Goal: Task Accomplishment & Management: Use online tool/utility

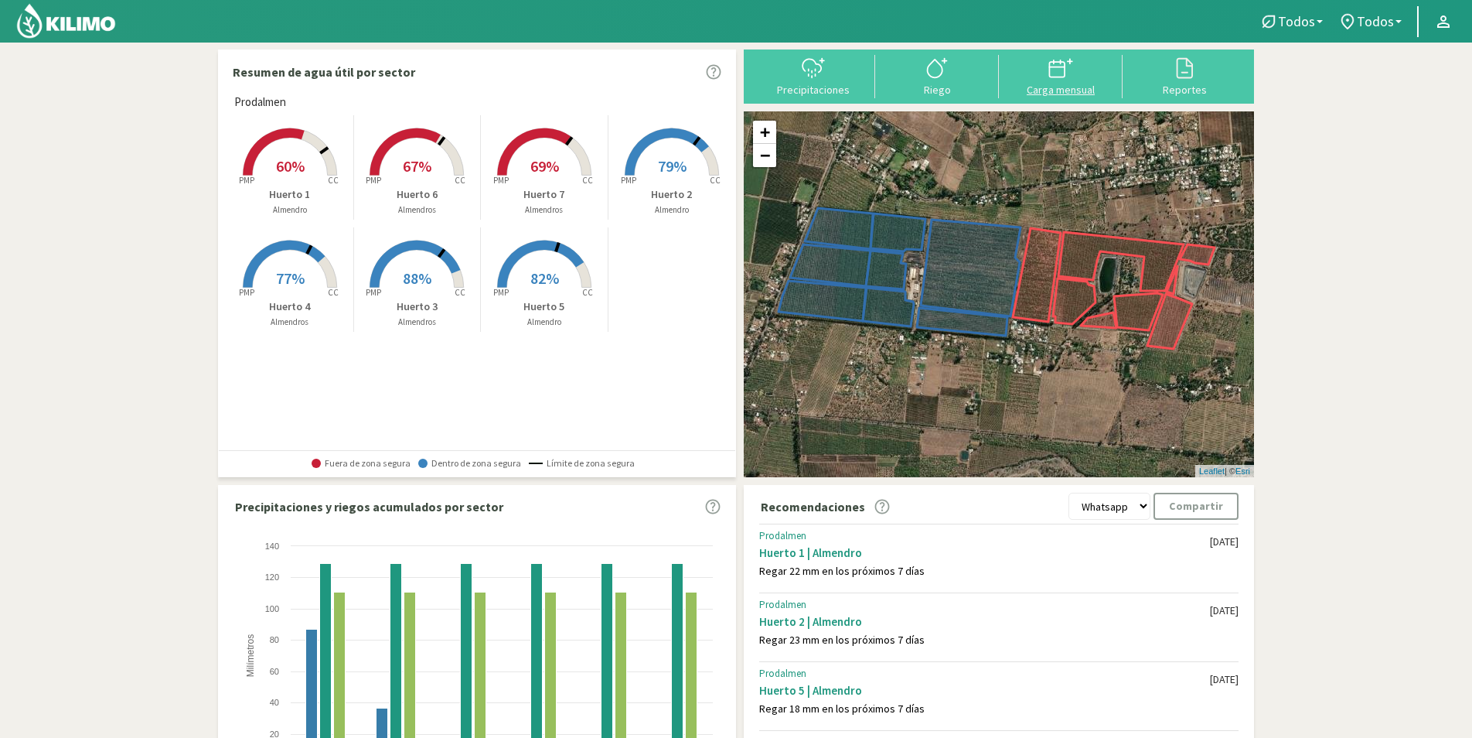
click at [1072, 77] on icon at bounding box center [1060, 68] width 25 height 25
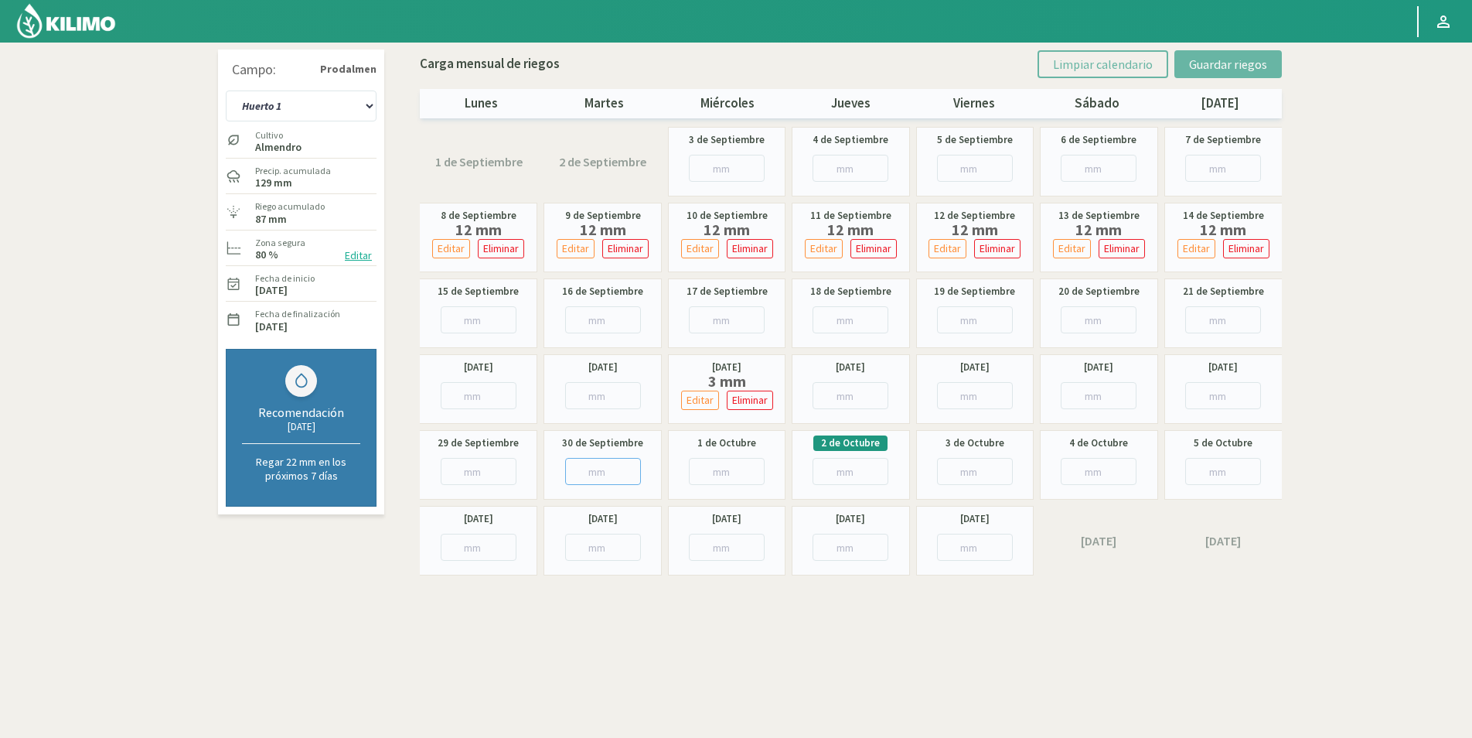
click at [612, 472] on input "number" at bounding box center [603, 471] width 76 height 27
type input "4"
type input "4.6"
click at [1204, 66] on span "Guardar riegos" at bounding box center [1228, 63] width 78 height 15
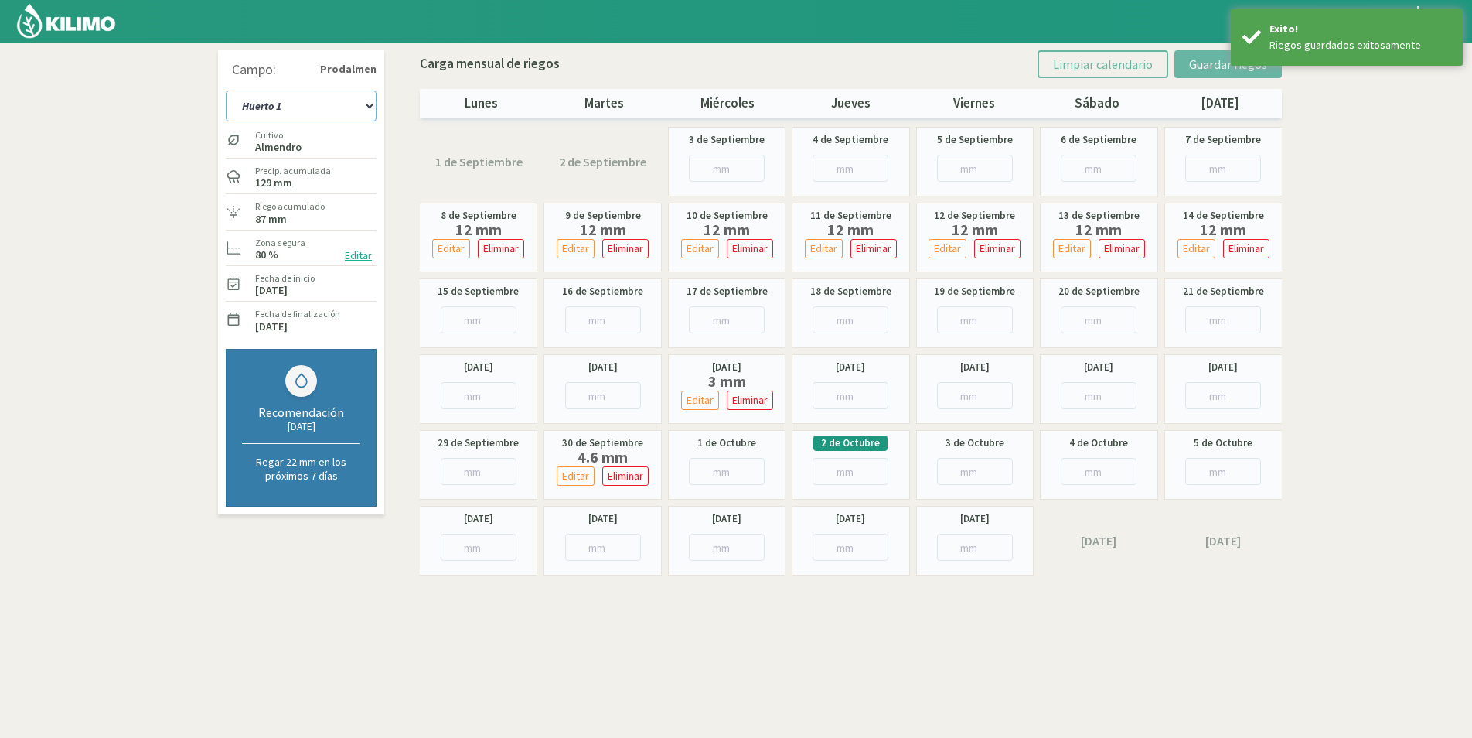
click at [297, 102] on select "Huerto 1 Huerto 2 Huerto 3 Huerto 4 Huerto 5 Huerto 6 Huerto 7" at bounding box center [301, 105] width 151 height 31
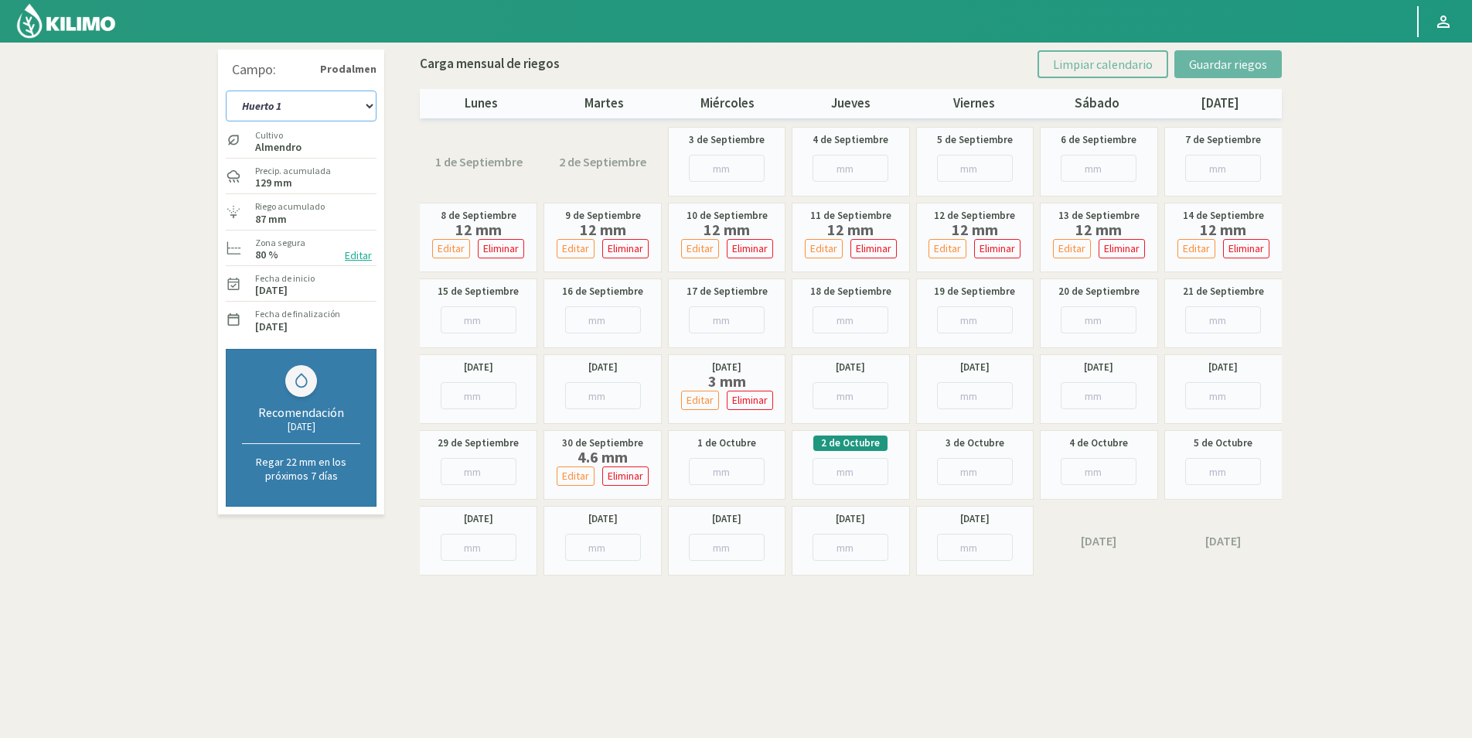
drag, startPoint x: 318, startPoint y: 99, endPoint x: 318, endPoint y: 110, distance: 10.8
click at [318, 99] on select "Huerto 1 Huerto 2 Huerto 3 Huerto 4 Huerto 5 Huerto 6 Huerto 7" at bounding box center [301, 105] width 151 height 31
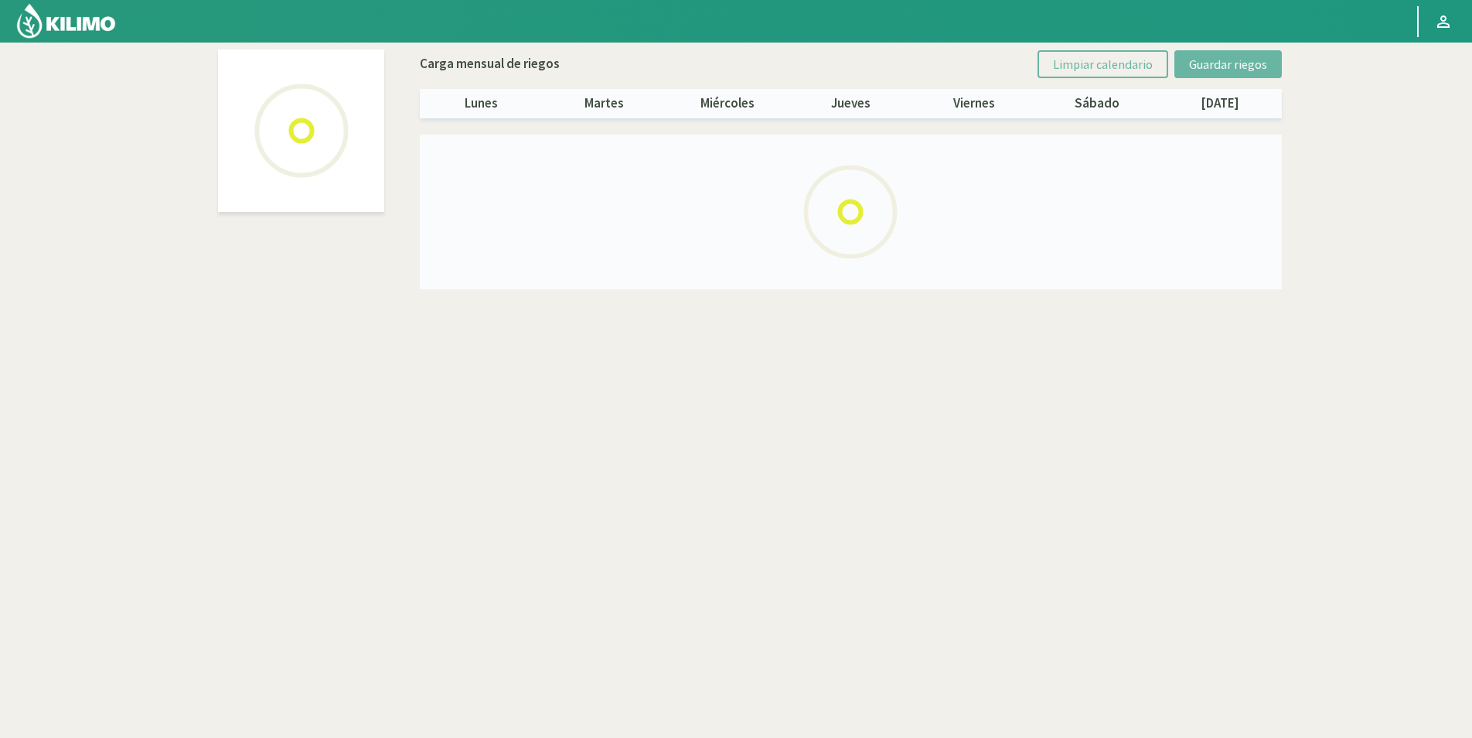
select select "6: Object"
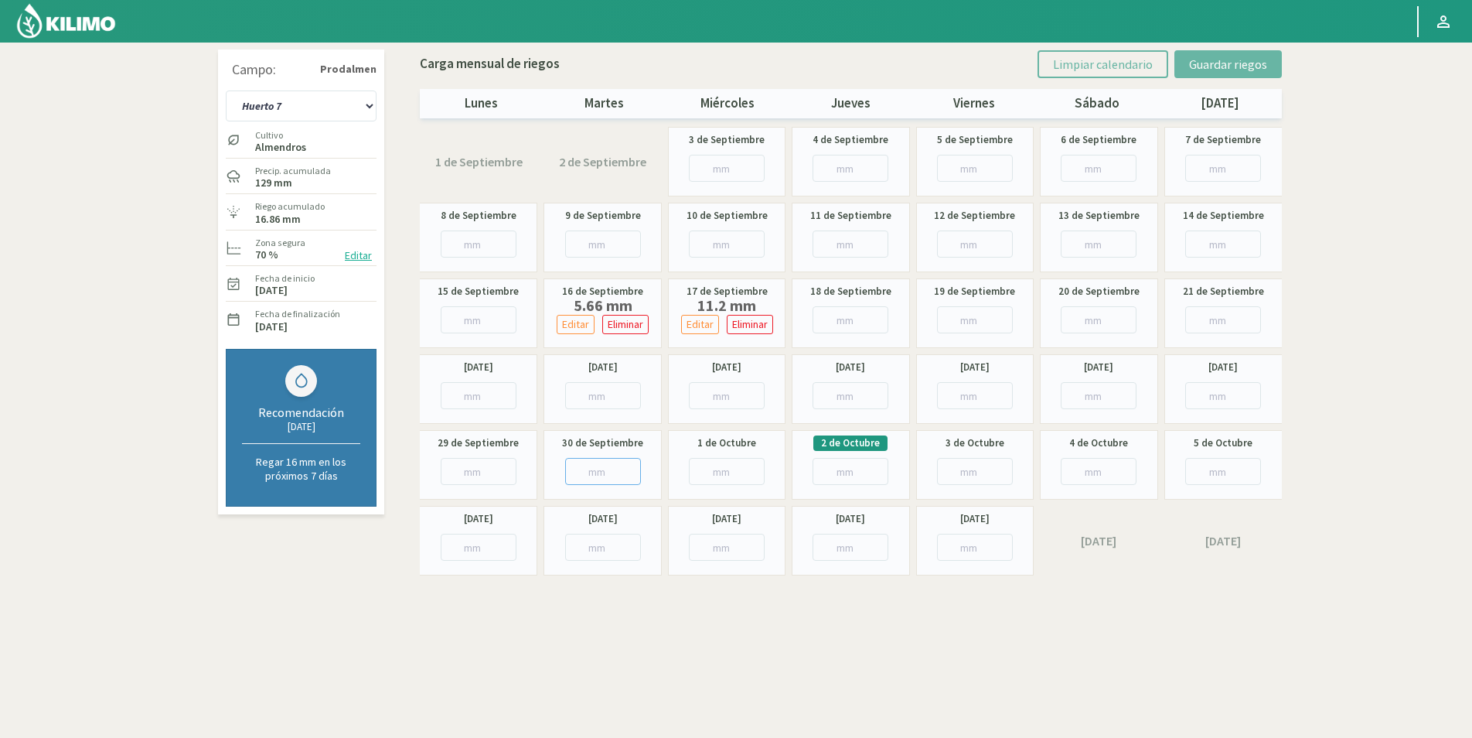
click at [575, 463] on input "number" at bounding box center [603, 471] width 76 height 27
type input "10"
type input "10.5"
click at [1236, 59] on span "Guardar riegos" at bounding box center [1228, 63] width 78 height 15
drag, startPoint x: 344, startPoint y: 106, endPoint x: 346, endPoint y: 121, distance: 15.6
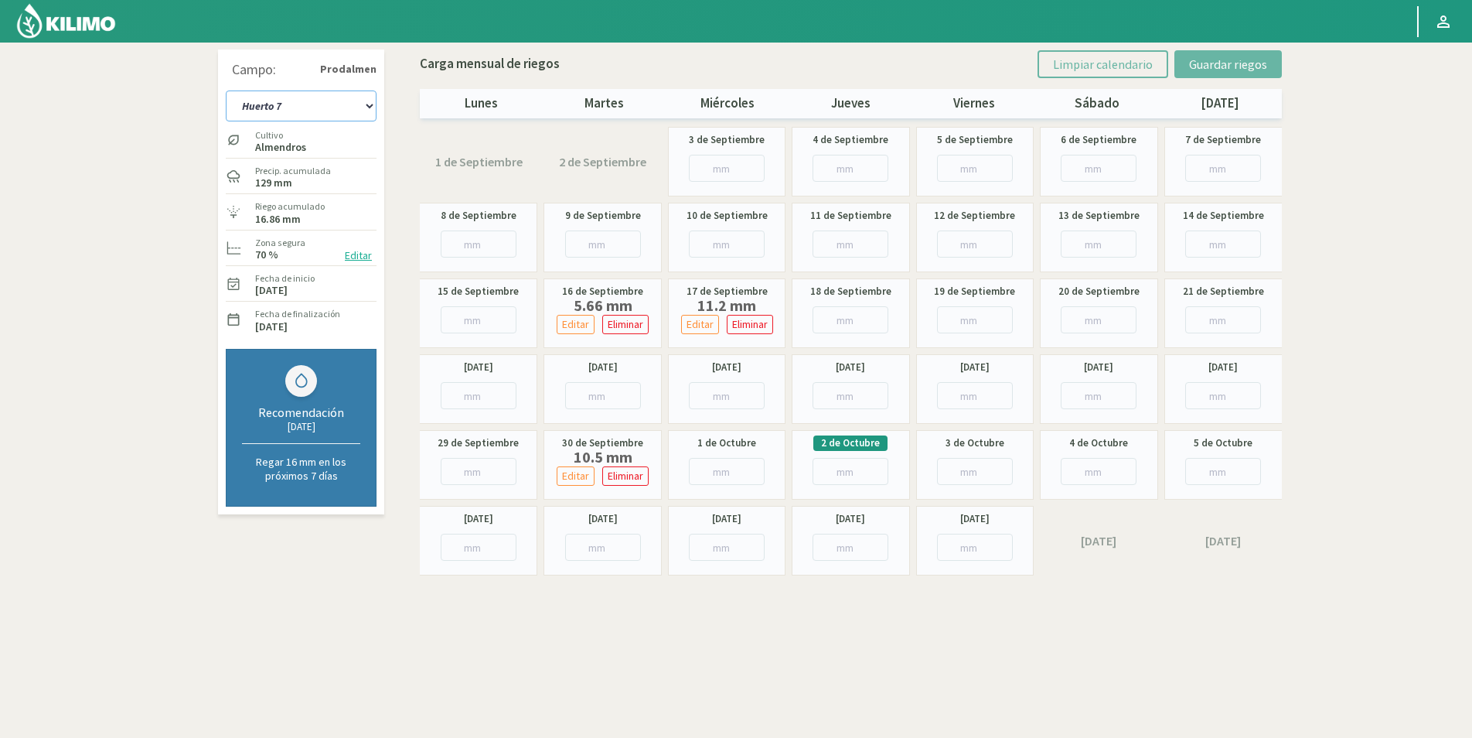
click at [344, 106] on select "Huerto 1 Huerto 2 Huerto 3 Huerto 4 Huerto 5 Huerto 6 Huerto 7" at bounding box center [301, 105] width 151 height 31
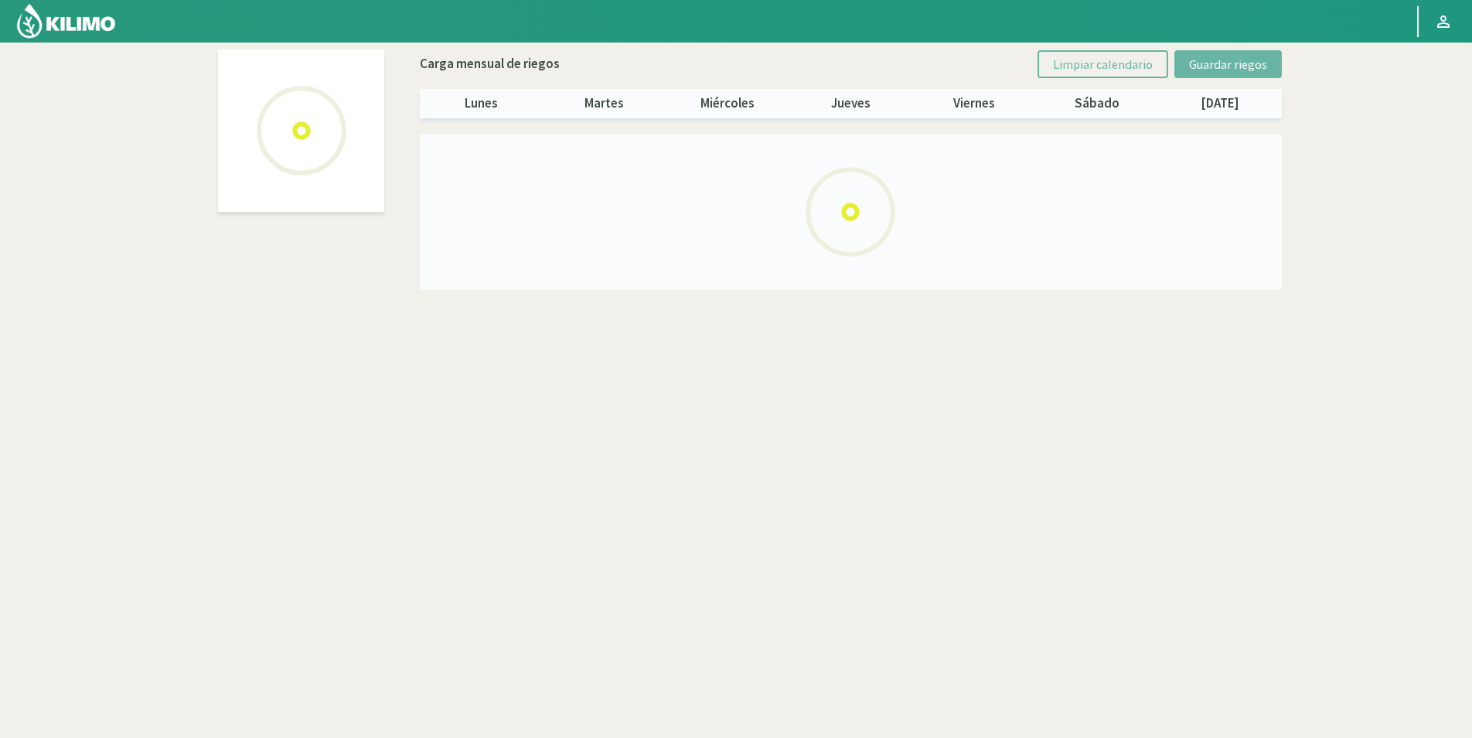
select select "1: Object"
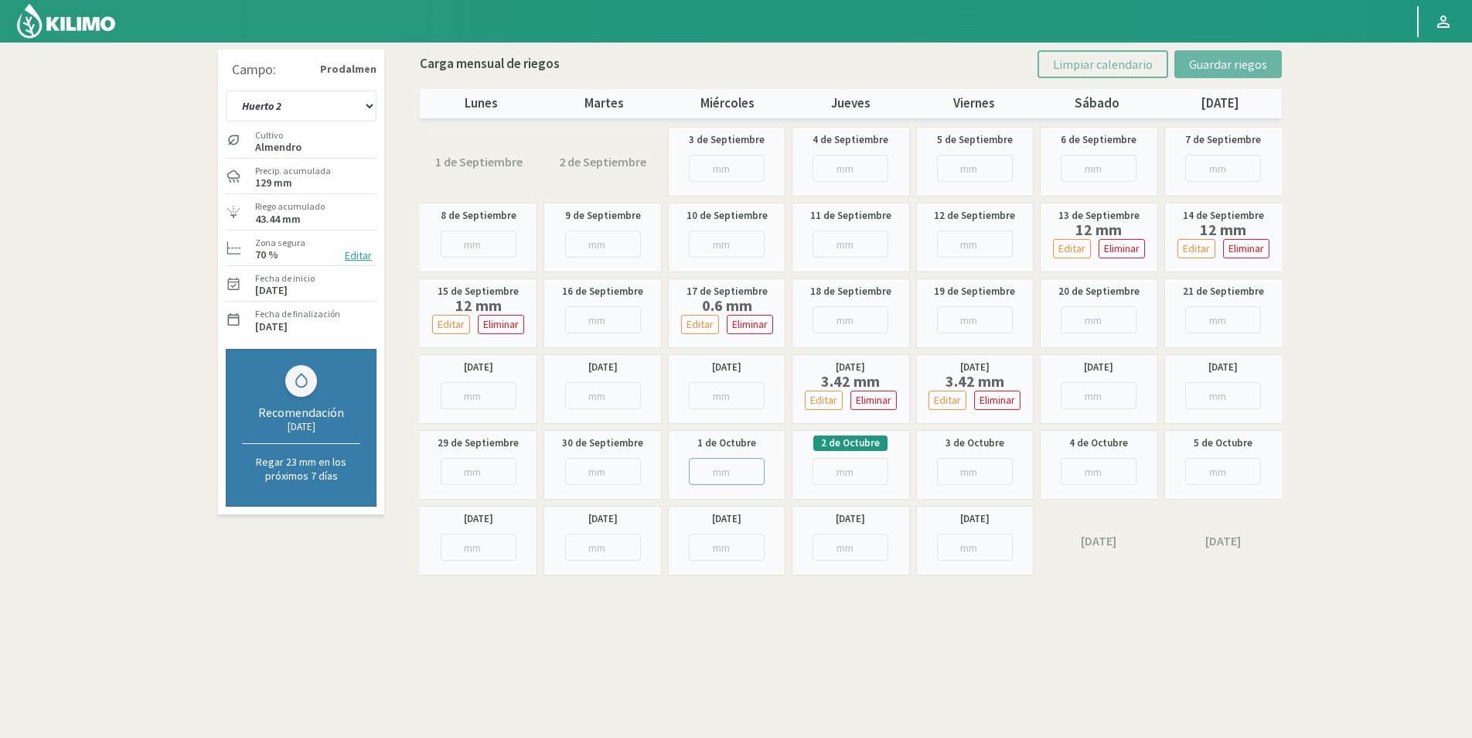
click at [700, 463] on input "number" at bounding box center [727, 471] width 76 height 27
type input "11"
click at [845, 467] on input "number" at bounding box center [851, 471] width 76 height 27
drag, startPoint x: 734, startPoint y: 477, endPoint x: 683, endPoint y: 460, distance: 53.1
click at [676, 482] on div "[DATE] 11.7" at bounding box center [727, 465] width 118 height 70
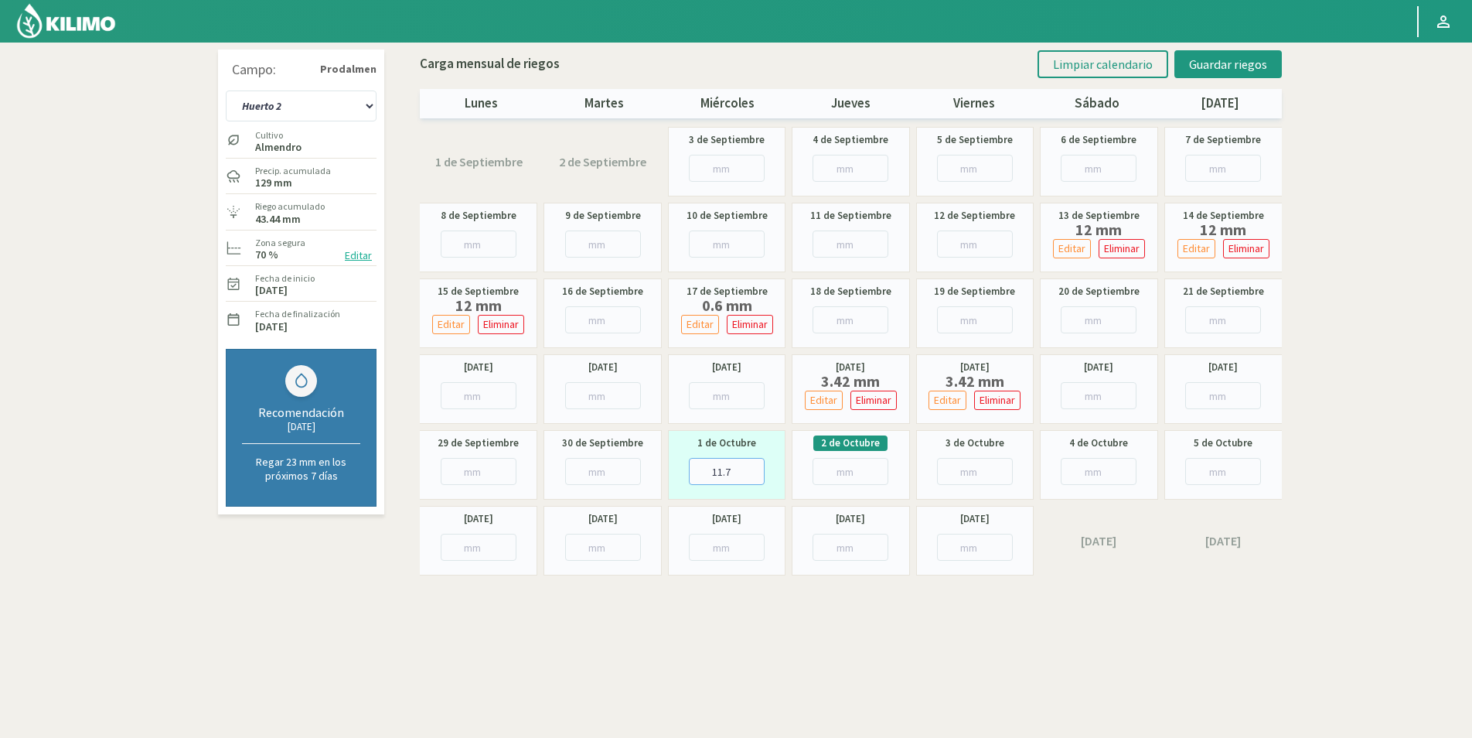
type input "8"
type input "8.3"
click at [836, 469] on input "number" at bounding box center [851, 471] width 76 height 27
click at [743, 482] on input "8.3" at bounding box center [727, 471] width 76 height 27
type input "8.4"
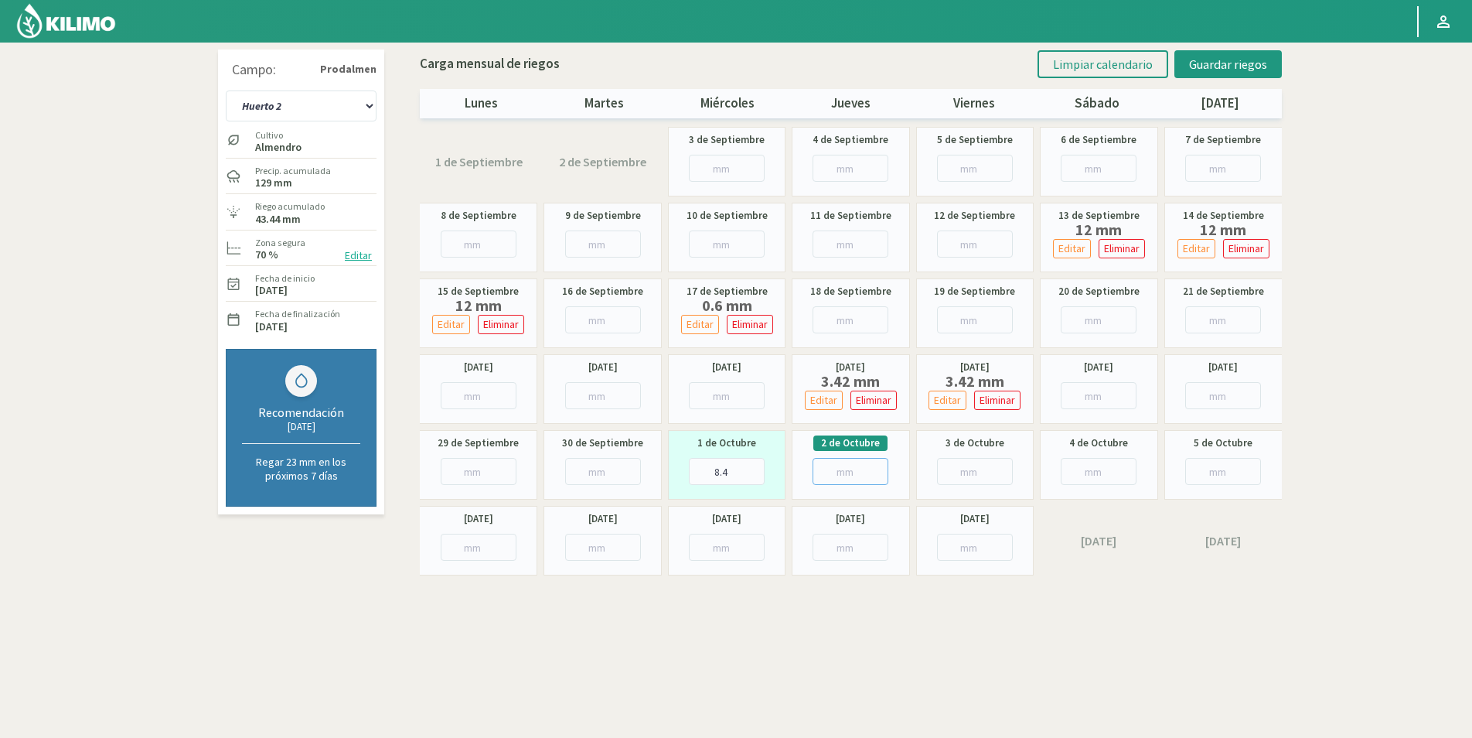
drag, startPoint x: 849, startPoint y: 487, endPoint x: 847, endPoint y: 475, distance: 12.5
click at [849, 485] on div "2 de Octubre" at bounding box center [851, 465] width 118 height 70
click at [847, 475] on input "number" at bounding box center [851, 471] width 76 height 27
type input "8"
type input "8.1"
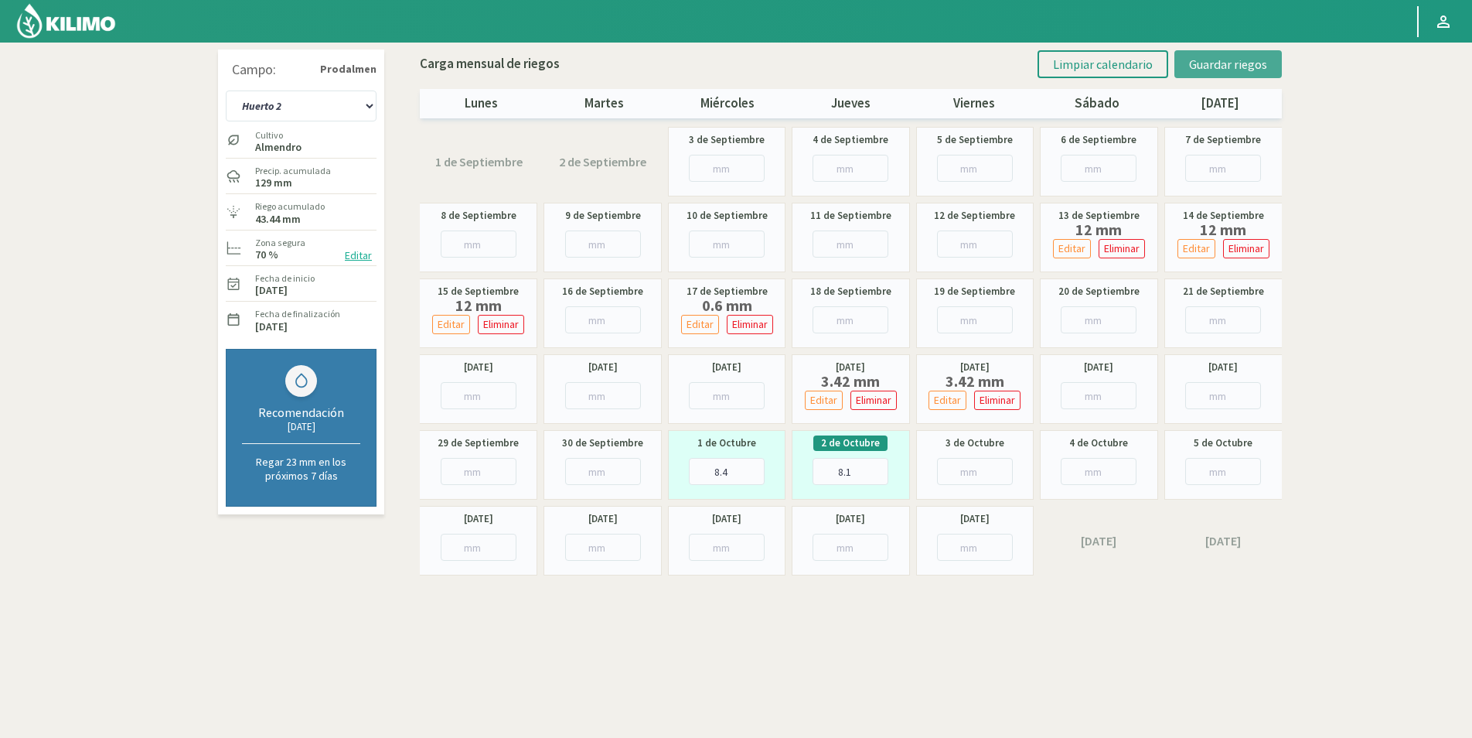
click at [1219, 53] on button "Guardar riegos" at bounding box center [1227, 64] width 107 height 28
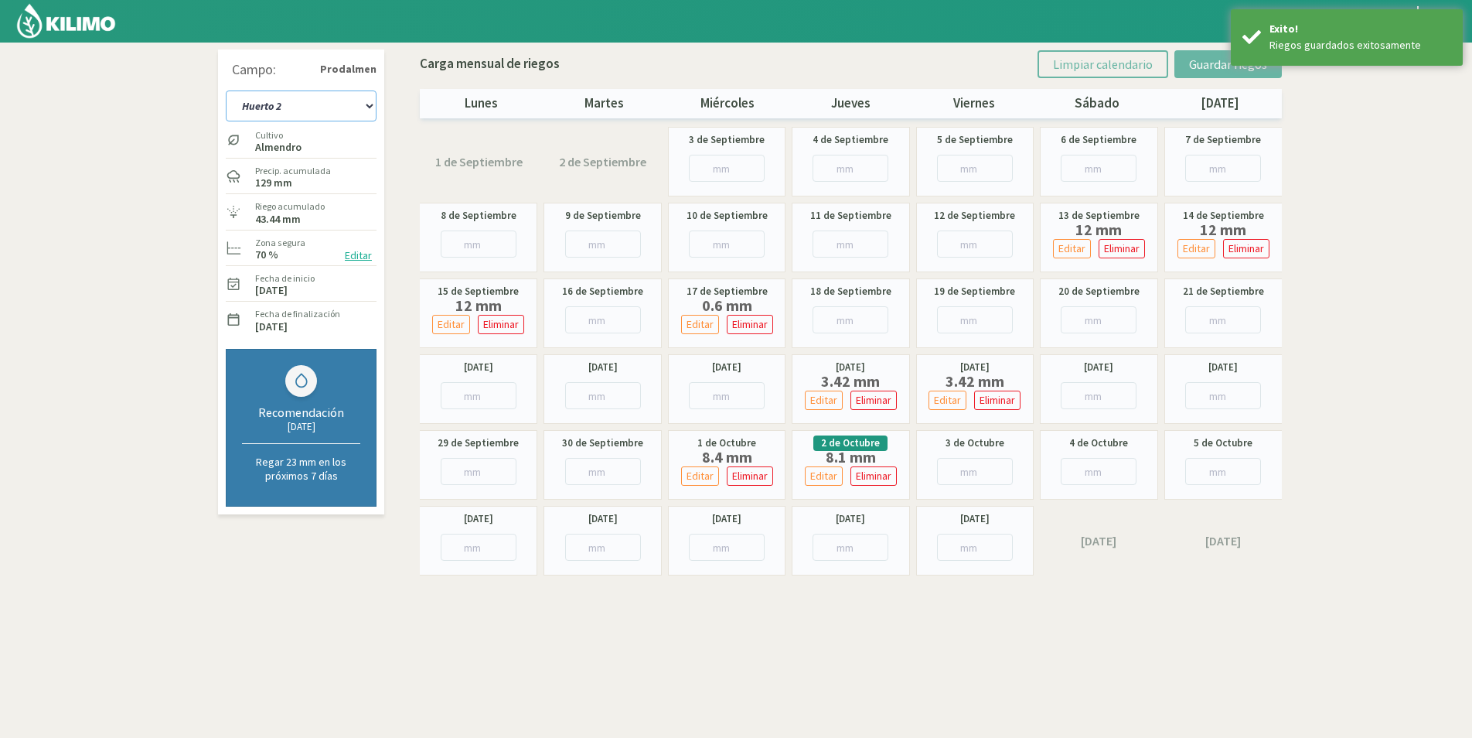
click at [296, 104] on select "Huerto 1 Huerto 2 Huerto 3 Huerto 4 Huerto 5 Huerto 6 Huerto 7" at bounding box center [301, 105] width 151 height 31
click at [294, 104] on select "Huerto 1 Huerto 2 Huerto 3 Huerto 4 Huerto 5 Huerto 6 Huerto 7" at bounding box center [301, 105] width 151 height 31
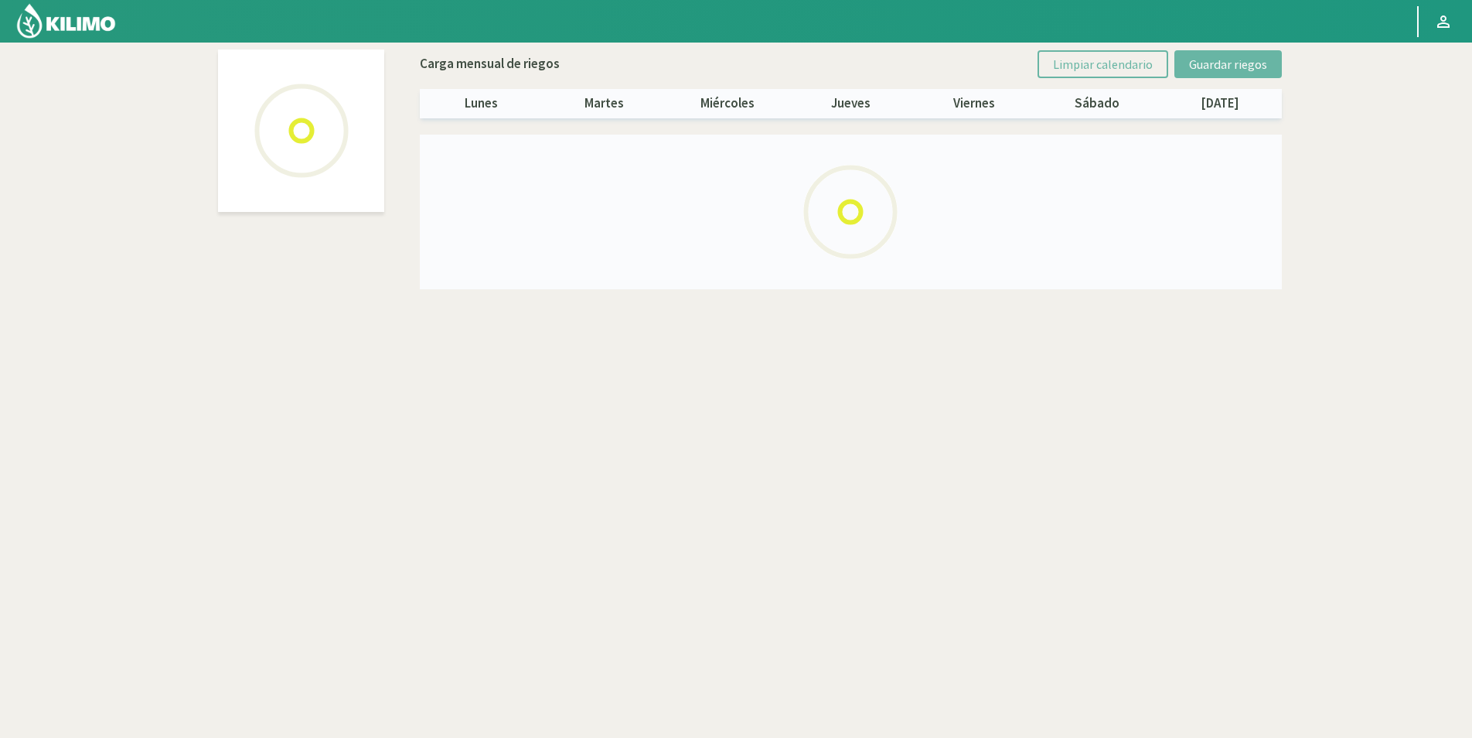
select select "2: Object"
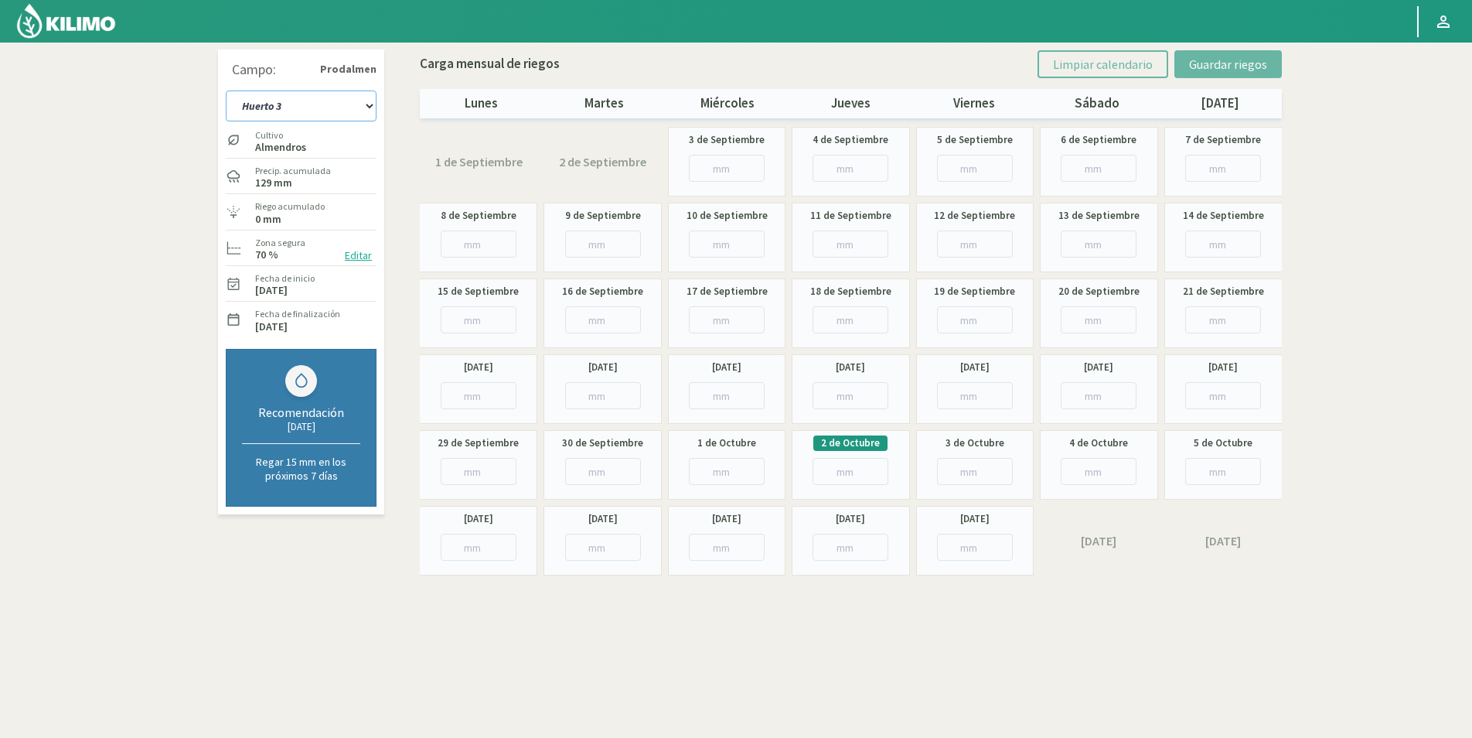
click at [270, 98] on select "Huerto 1 Huerto 2 Huerto 3 Huerto 4 Huerto 5 Huerto 6 Huerto 7" at bounding box center [301, 105] width 151 height 31
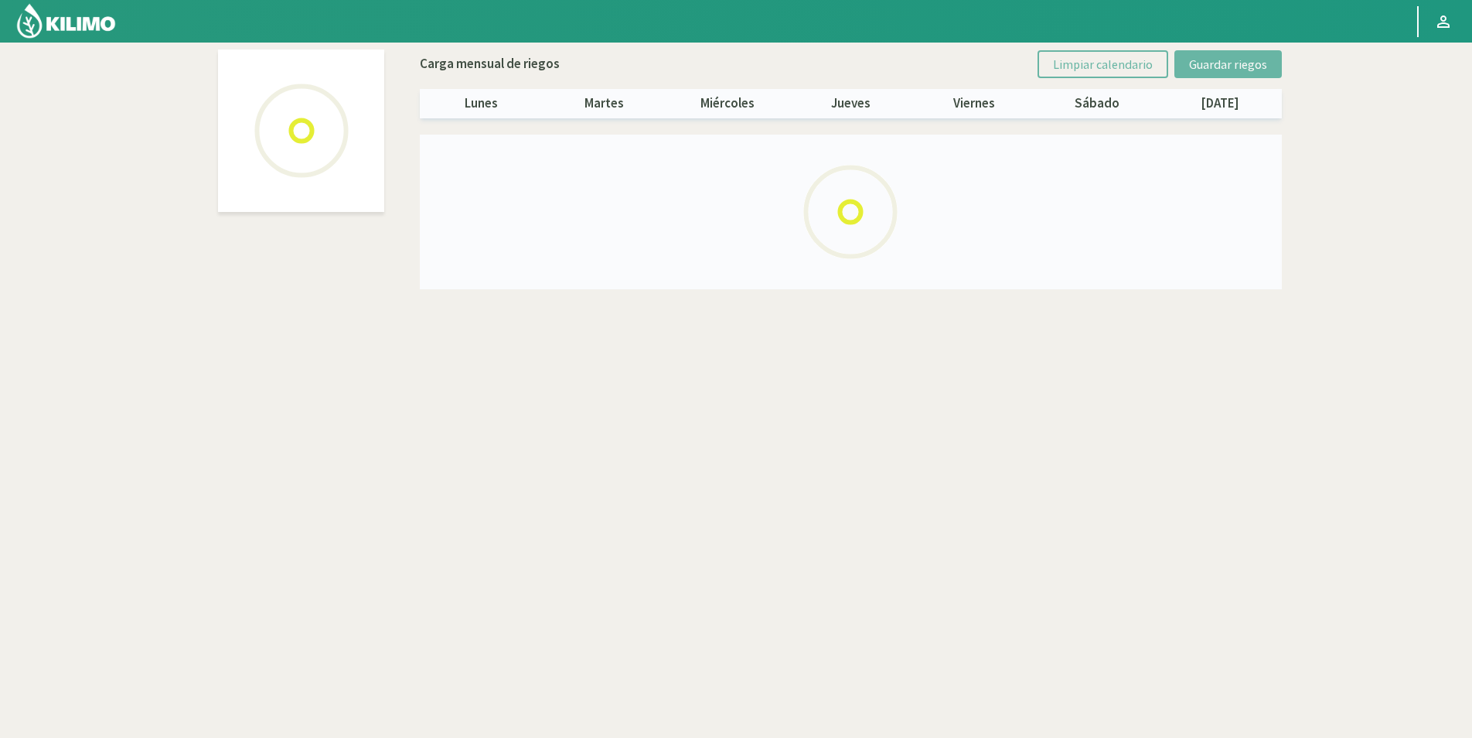
select select "3: Object"
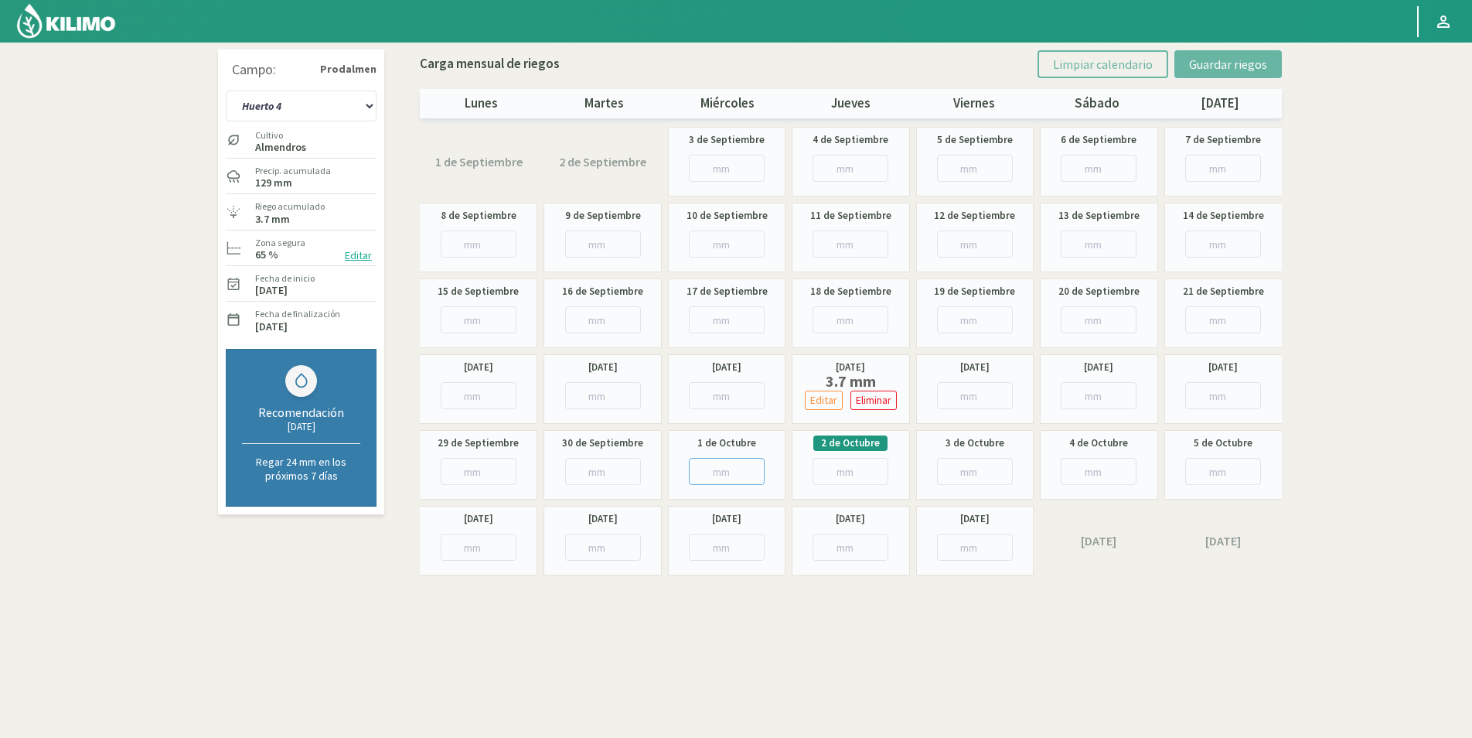
click at [720, 468] on input "number" at bounding box center [727, 471] width 76 height 27
type input "7"
type input "7.2"
click at [1218, 63] on span "Guardar riegos" at bounding box center [1228, 63] width 78 height 15
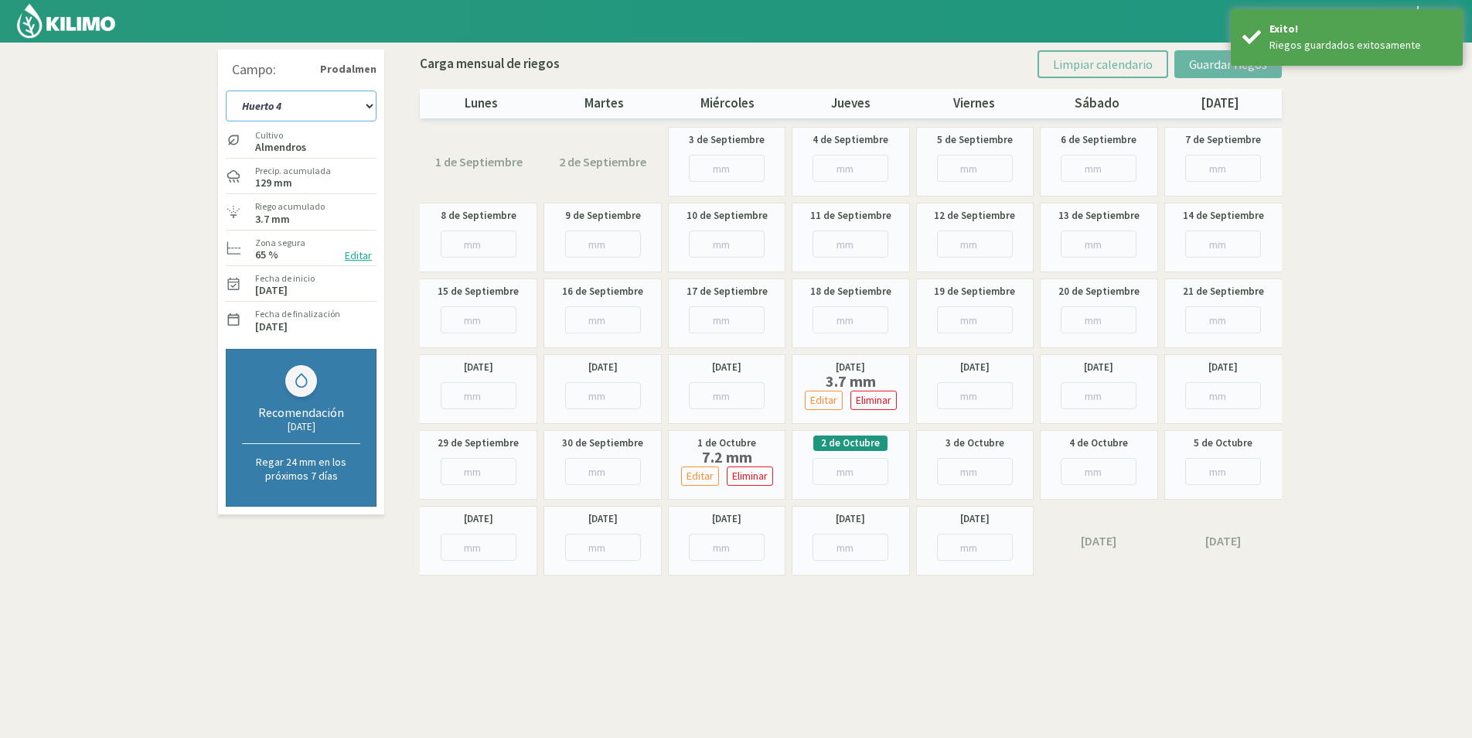
click at [297, 109] on select "Huerto 1 Huerto 2 Huerto 3 Huerto 4 Huerto 5 Huerto 6 Huerto 7" at bounding box center [301, 105] width 151 height 31
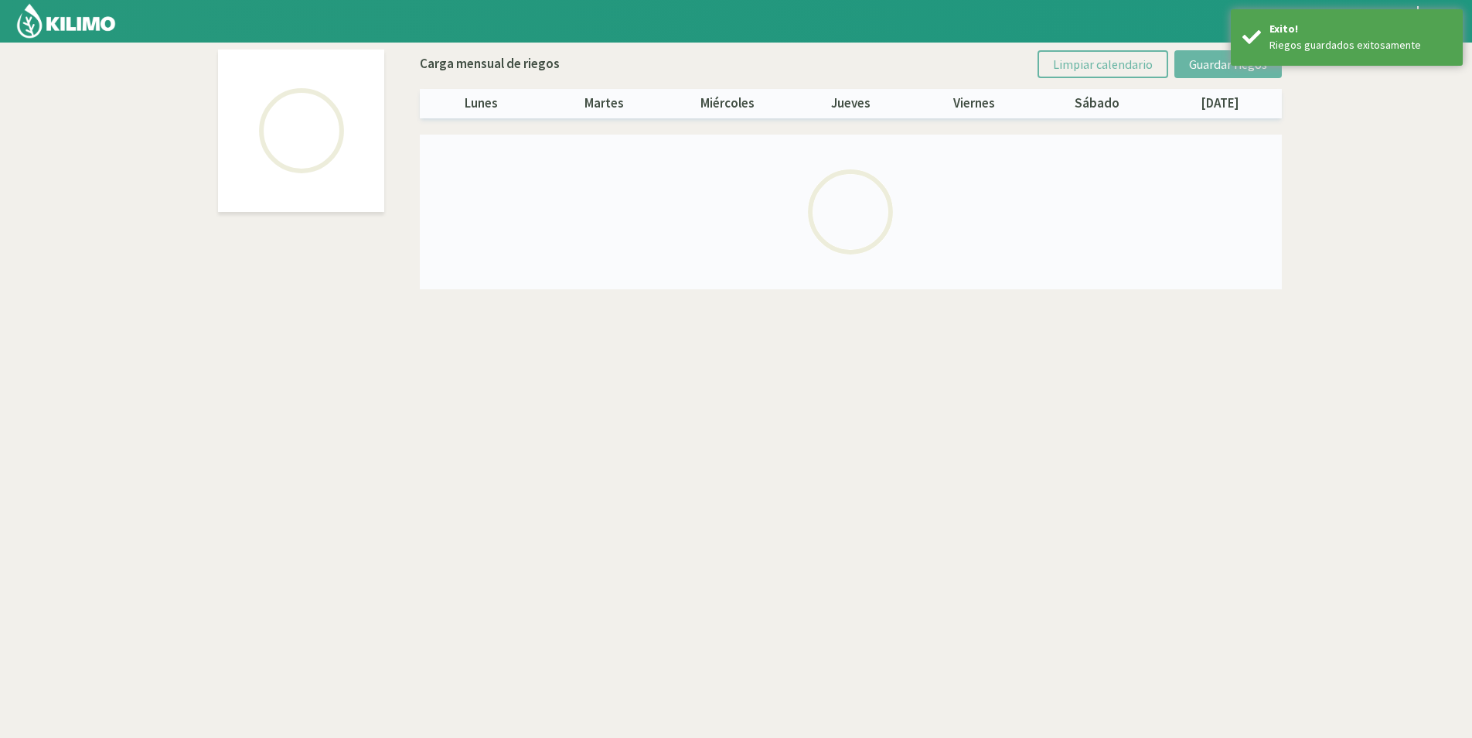
select select "5: Object"
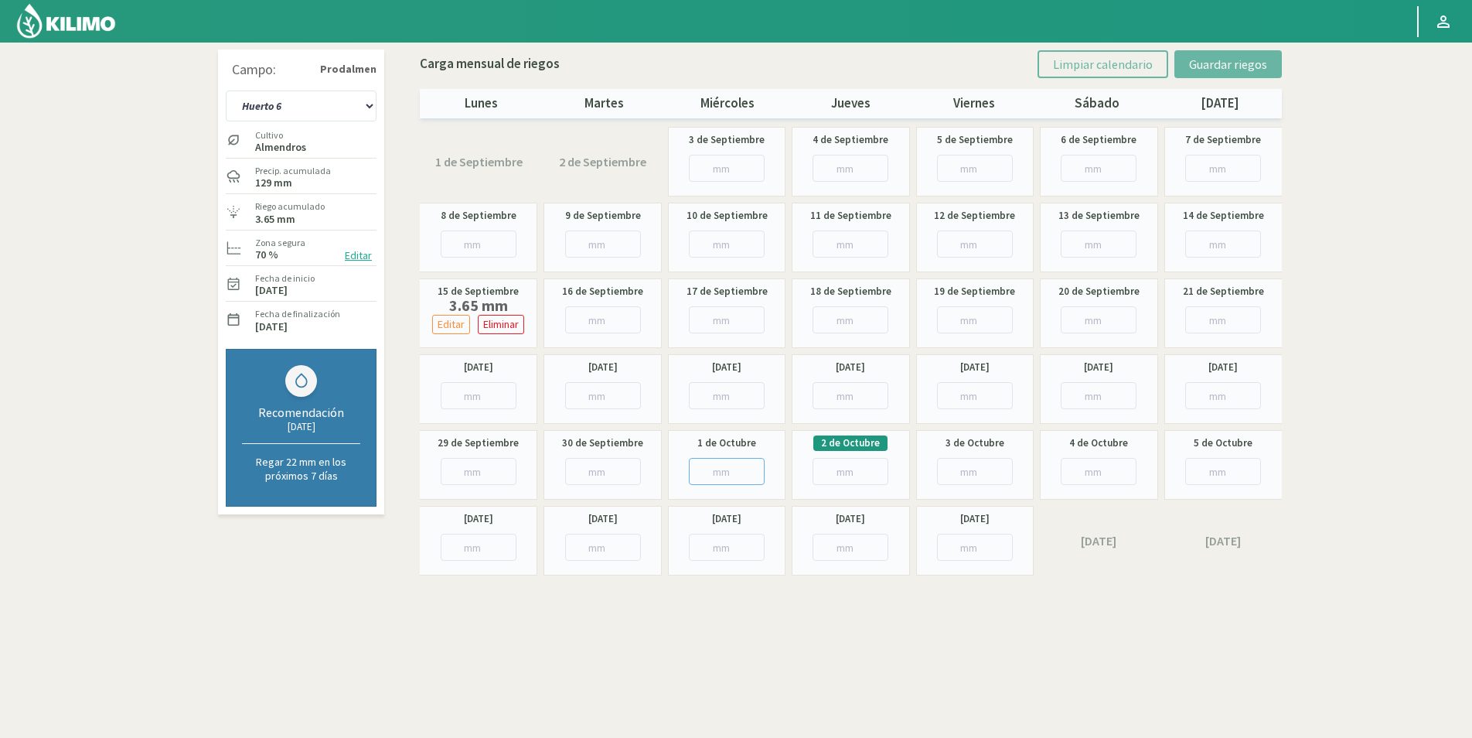
click at [690, 471] on input "number" at bounding box center [727, 471] width 76 height 27
type input "5"
type input "5.1"
click at [482, 479] on input "number" at bounding box center [479, 471] width 76 height 27
type input "4"
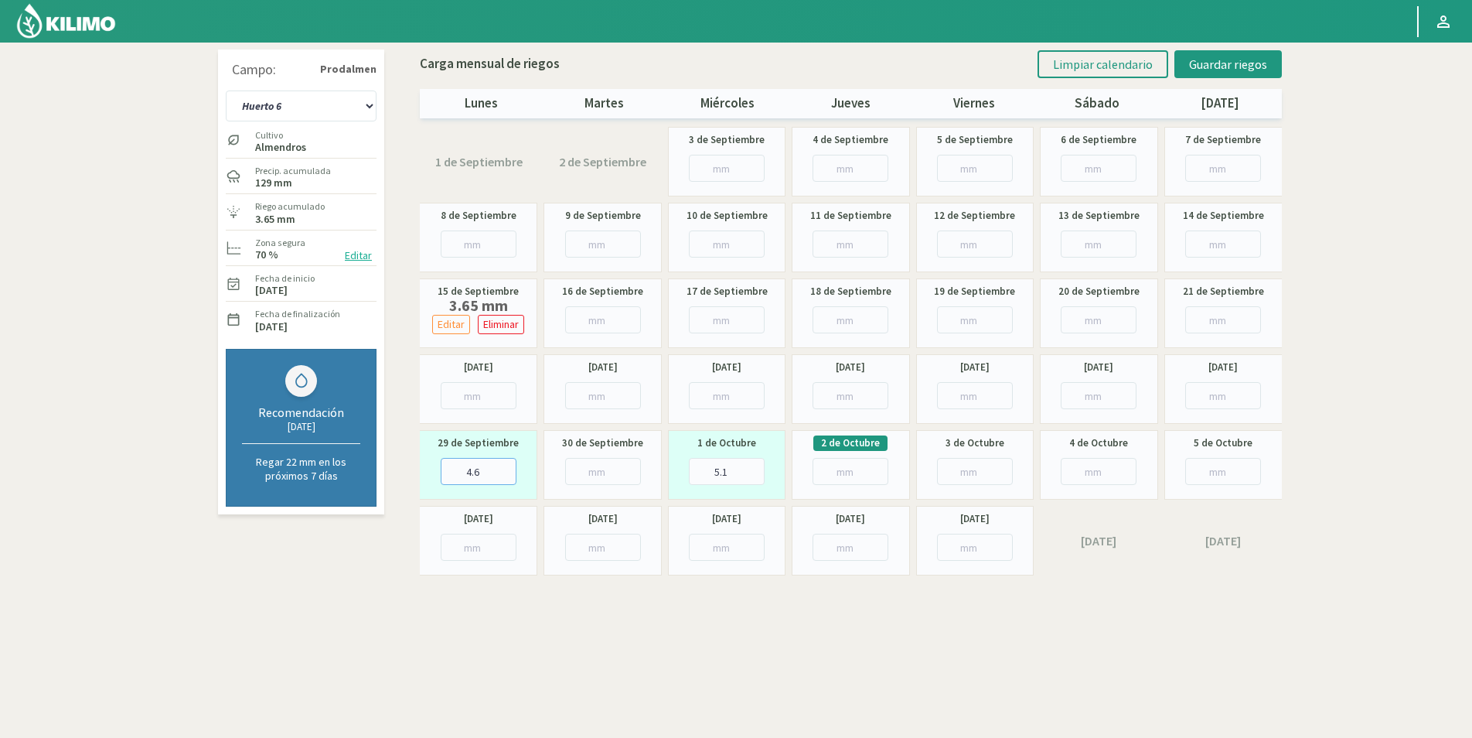
type input "4.6"
click at [1226, 63] on span "Guardar riegos" at bounding box center [1228, 63] width 78 height 15
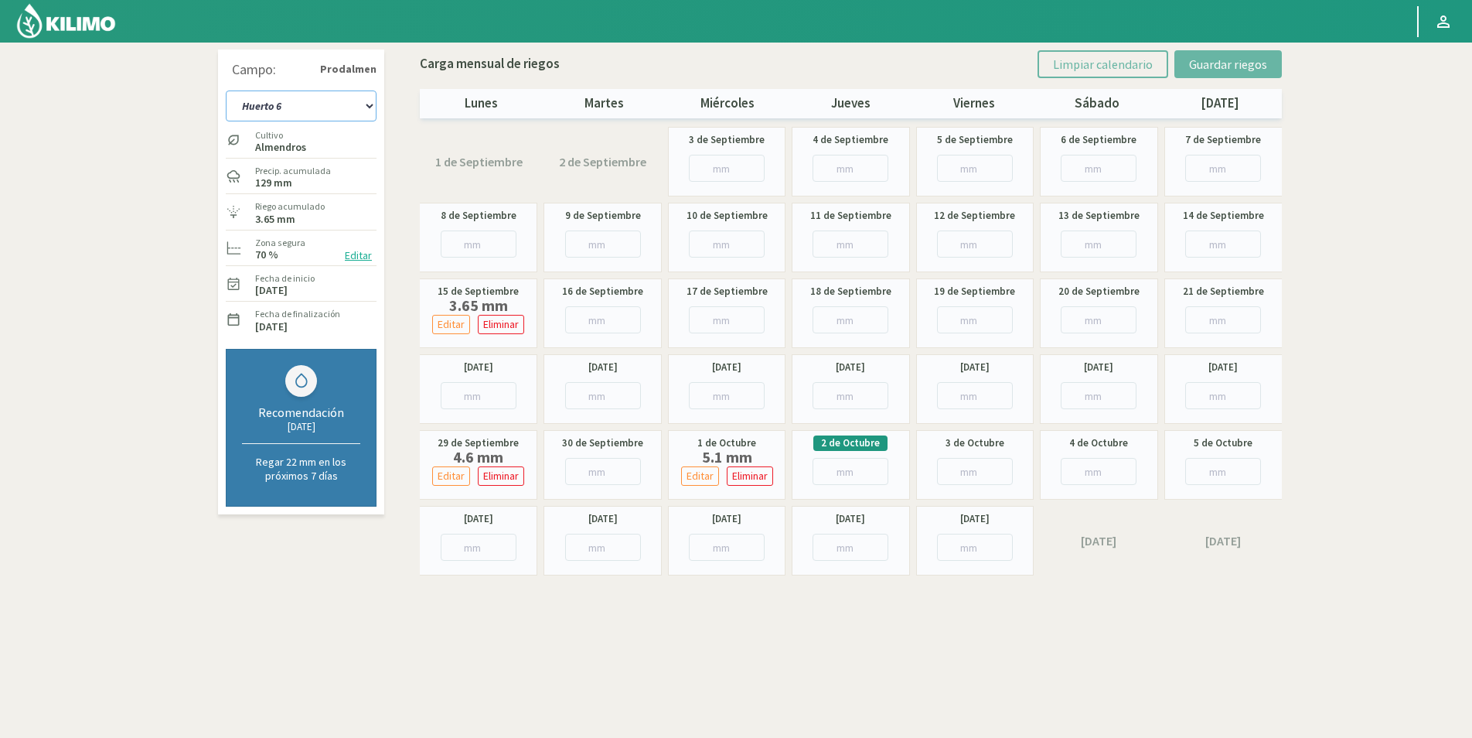
click at [313, 111] on select "Huerto 1 Huerto 2 Huerto 3 Huerto 4 Huerto 5 Huerto 6 Huerto 7" at bounding box center [301, 105] width 151 height 31
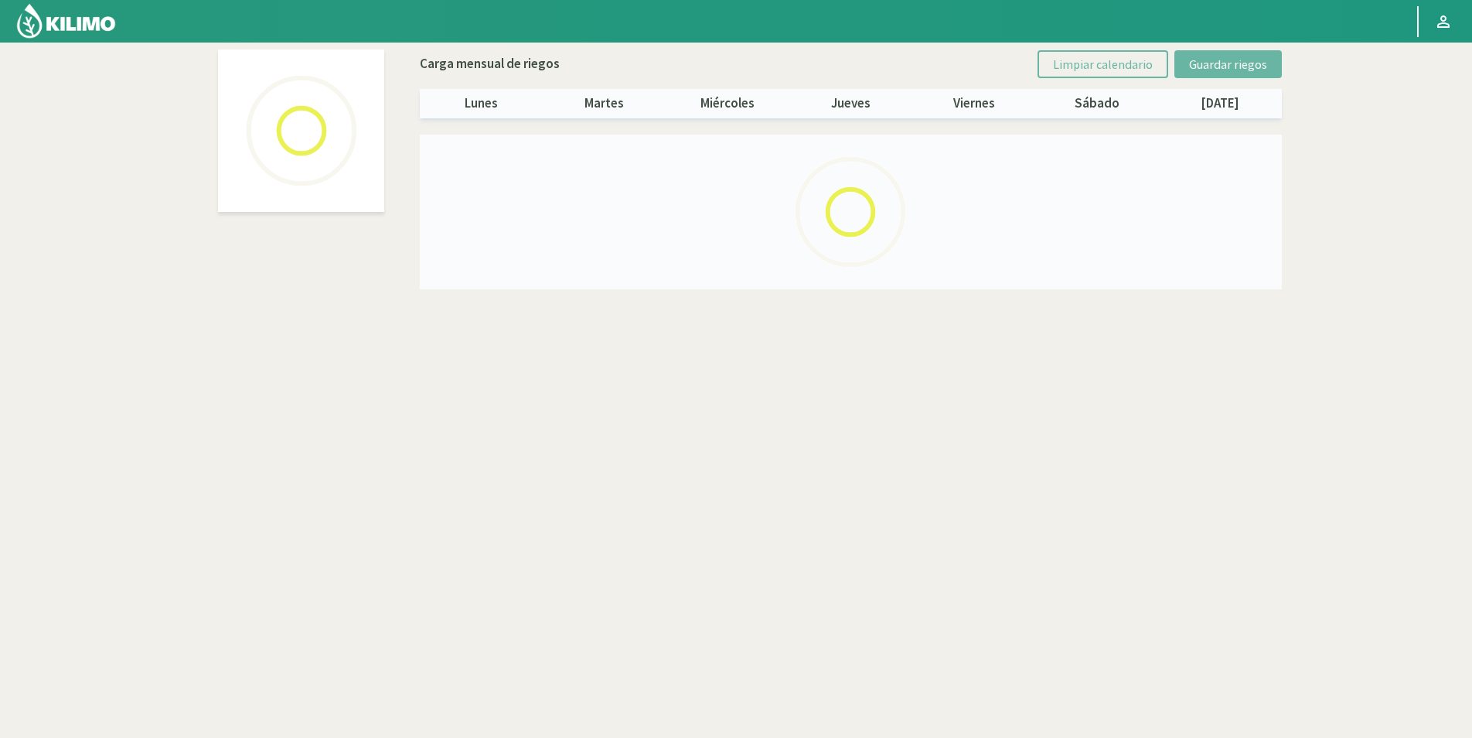
select select "6: Object"
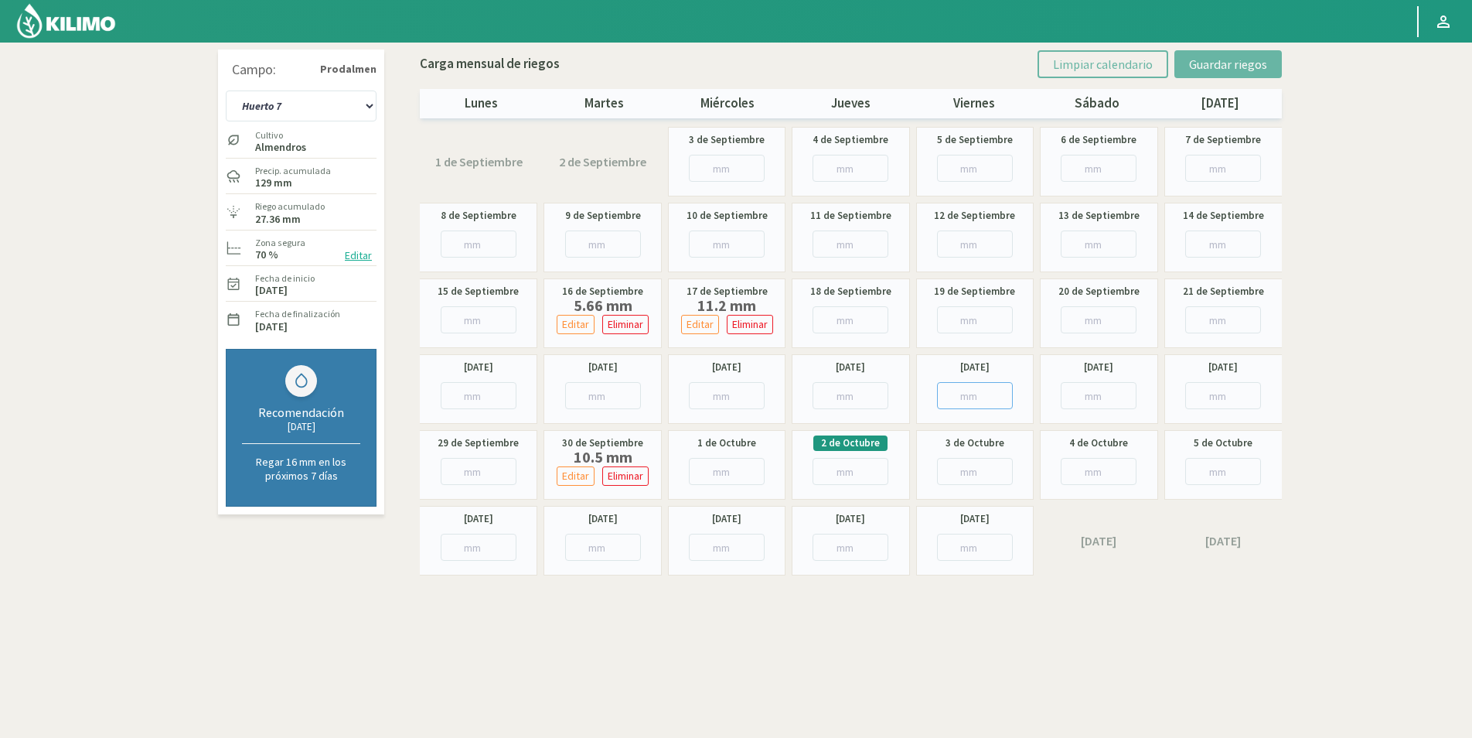
click at [969, 393] on input "number" at bounding box center [975, 395] width 76 height 27
type input "8"
type input "8.54"
click at [697, 467] on input "number" at bounding box center [727, 471] width 76 height 27
click at [724, 469] on input "number" at bounding box center [727, 471] width 76 height 27
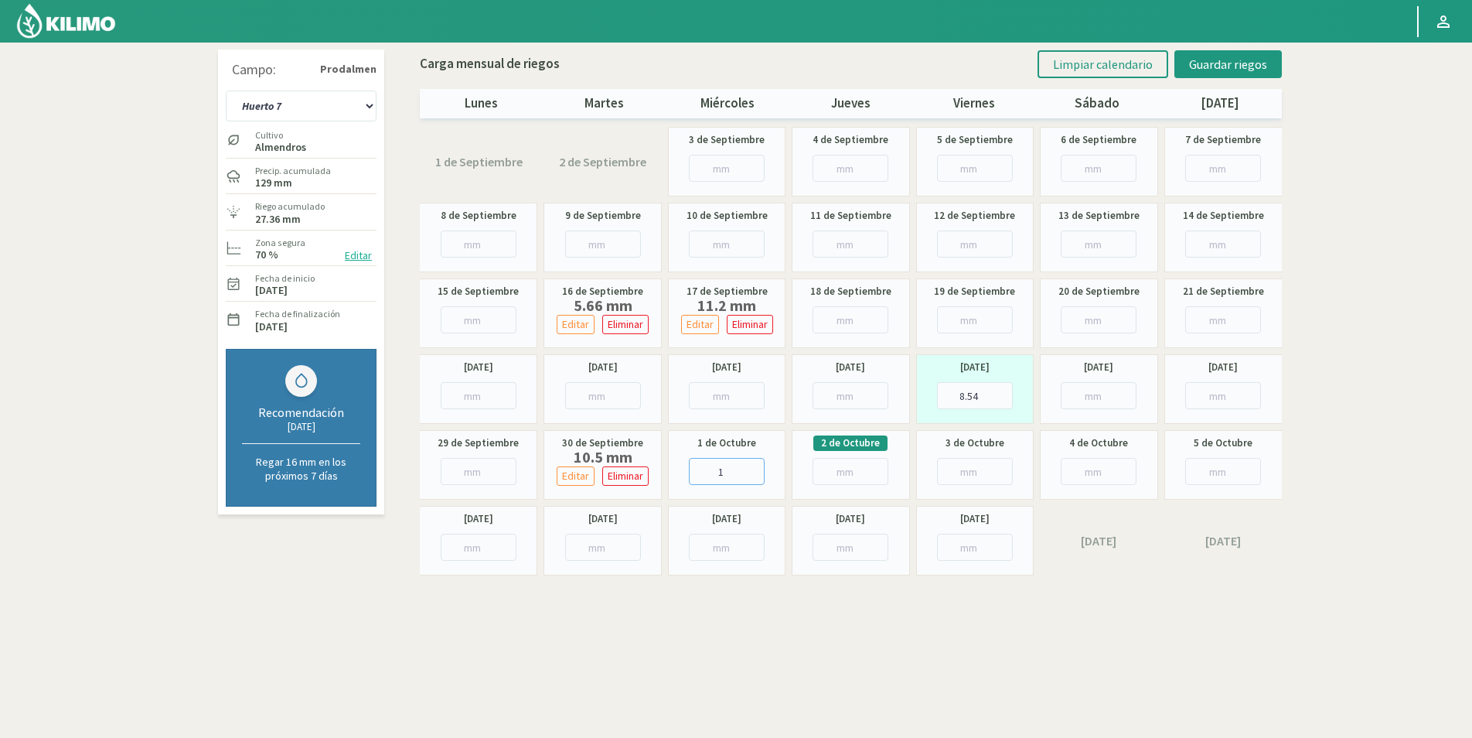
type input "10"
type input "10.9"
click at [1223, 70] on span "Guardar riegos" at bounding box center [1228, 63] width 78 height 15
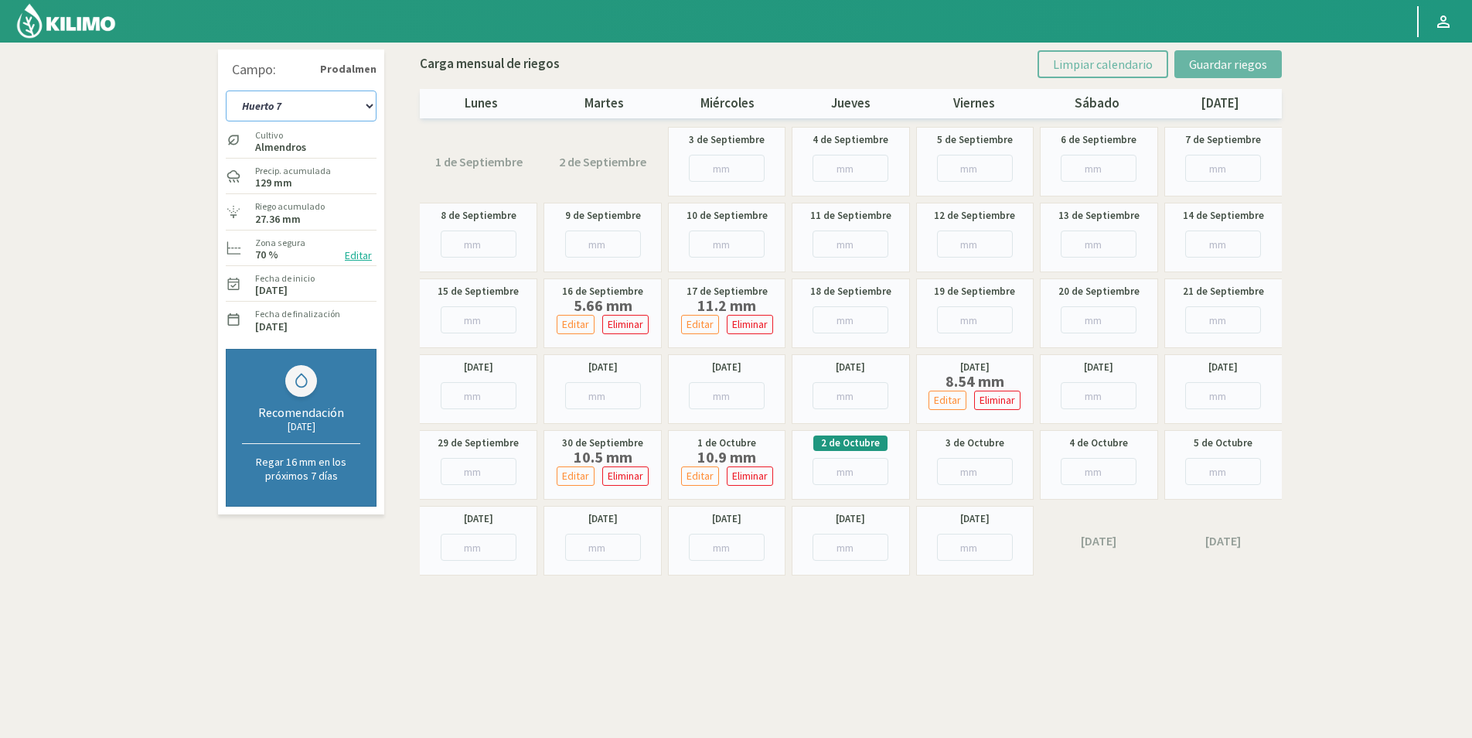
click at [299, 104] on select "Huerto 1 Huerto 2 Huerto 3 Huerto 4 Huerto 5 Huerto 6 Huerto 7" at bounding box center [301, 105] width 151 height 31
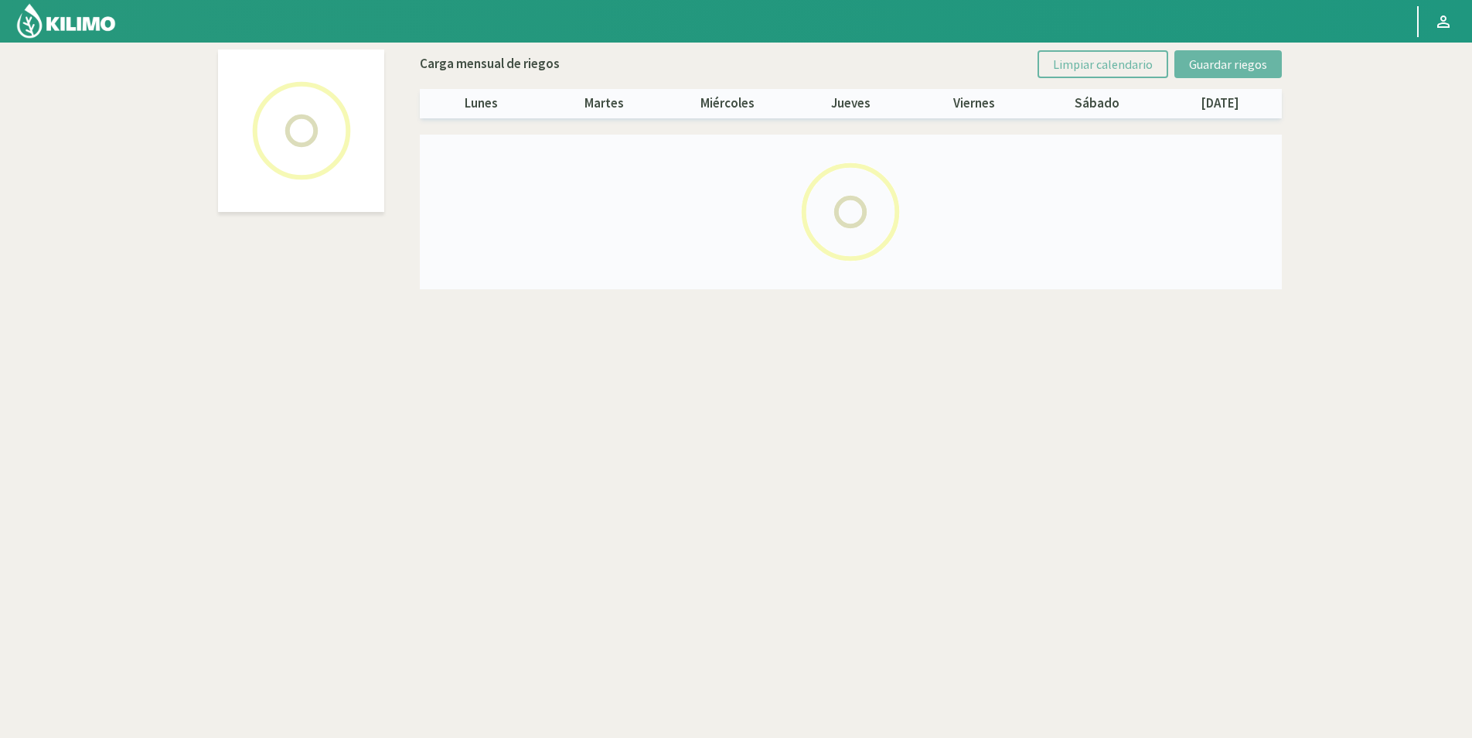
select select "1: Object"
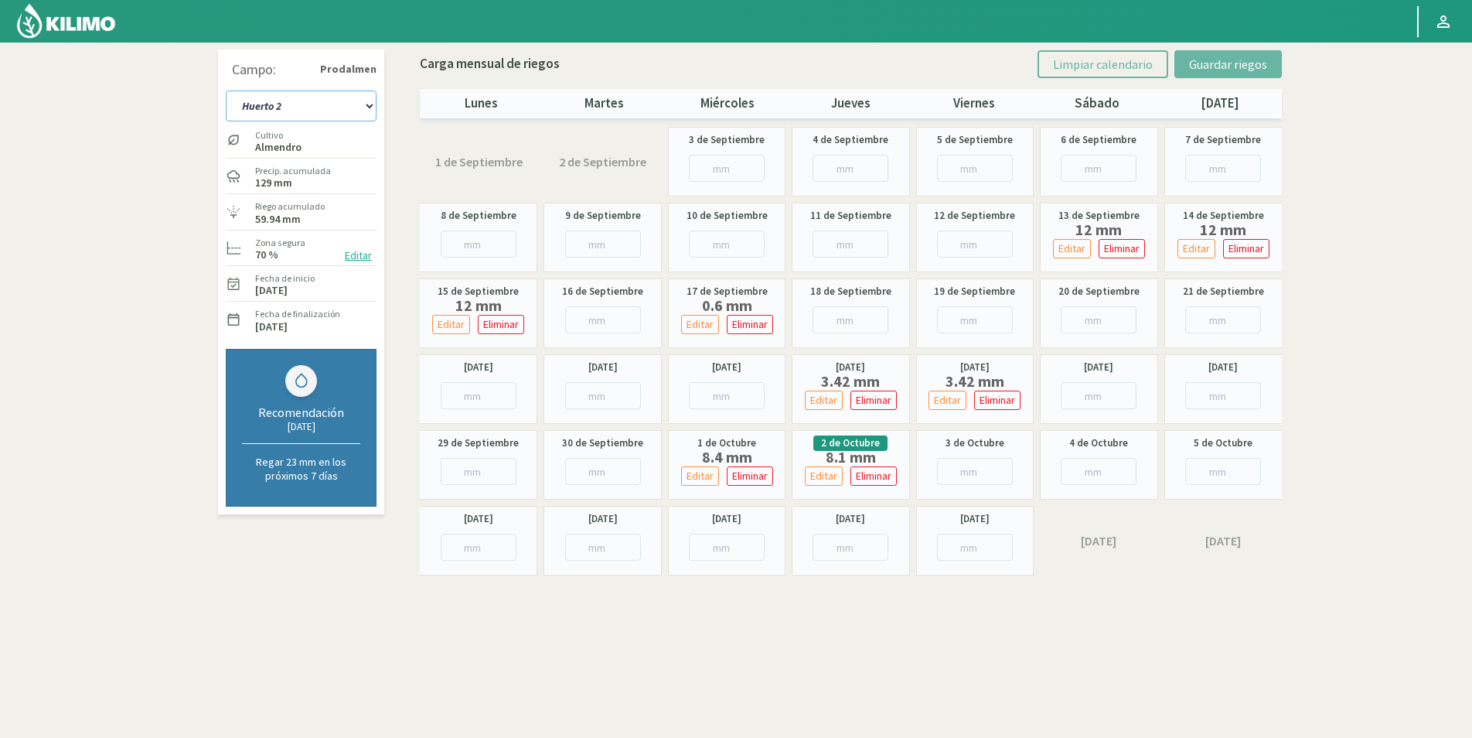
click at [328, 94] on select "Huerto 1 Huerto 2 Huerto 3 Huerto 4 Huerto 5 Huerto 6 Huerto 7" at bounding box center [301, 105] width 151 height 31
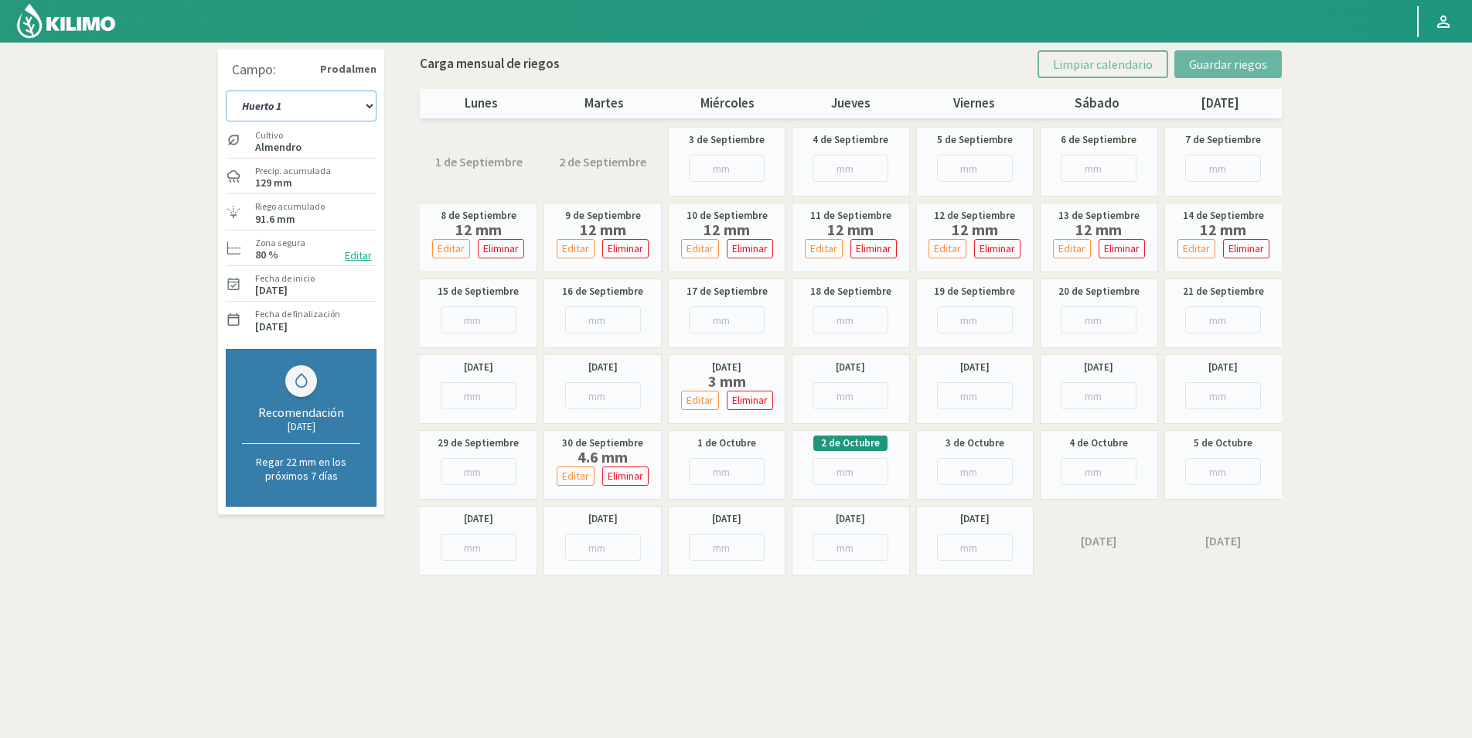
click at [339, 101] on select "Huerto 1 Huerto 2 Huerto 3 Huerto 4 Huerto 5 Huerto 6 Huerto 7" at bounding box center [301, 105] width 151 height 31
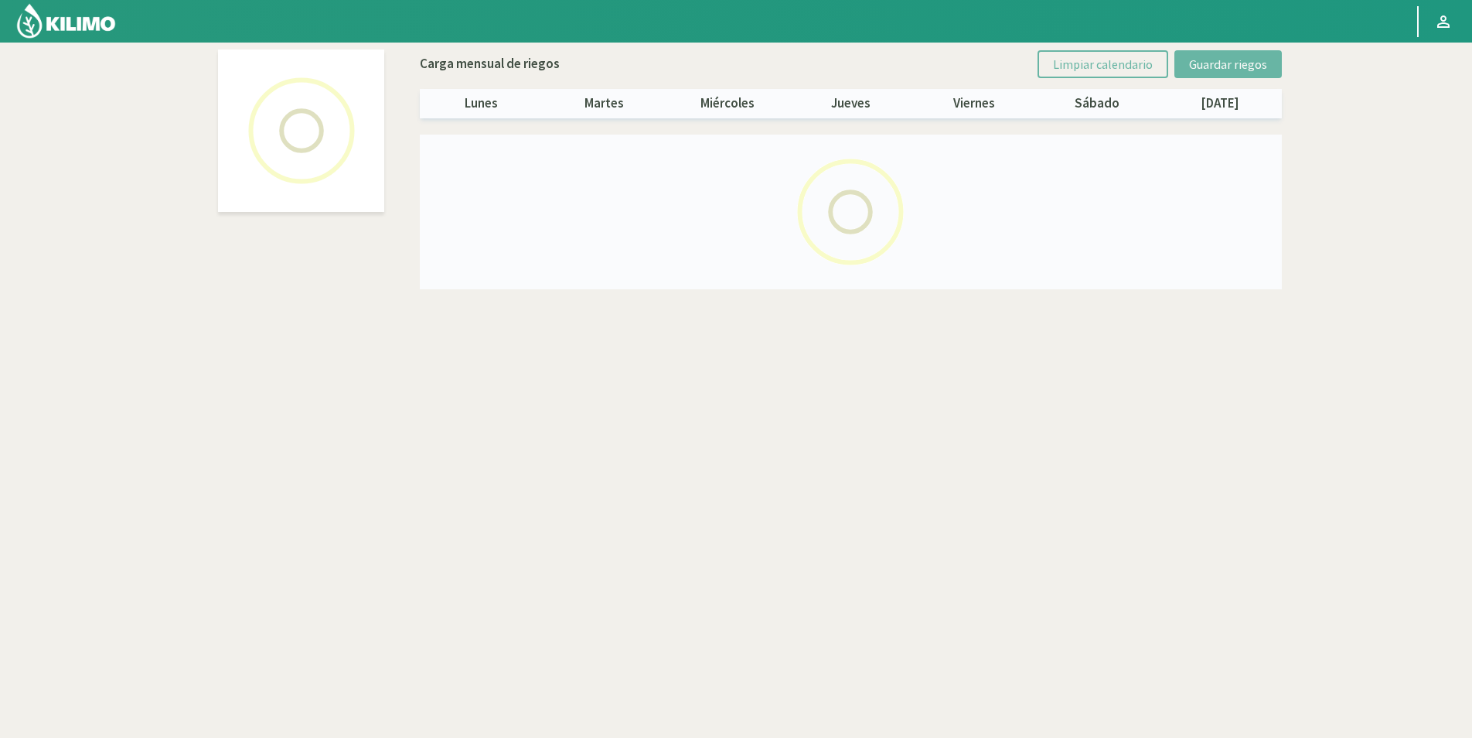
select select "2: Object"
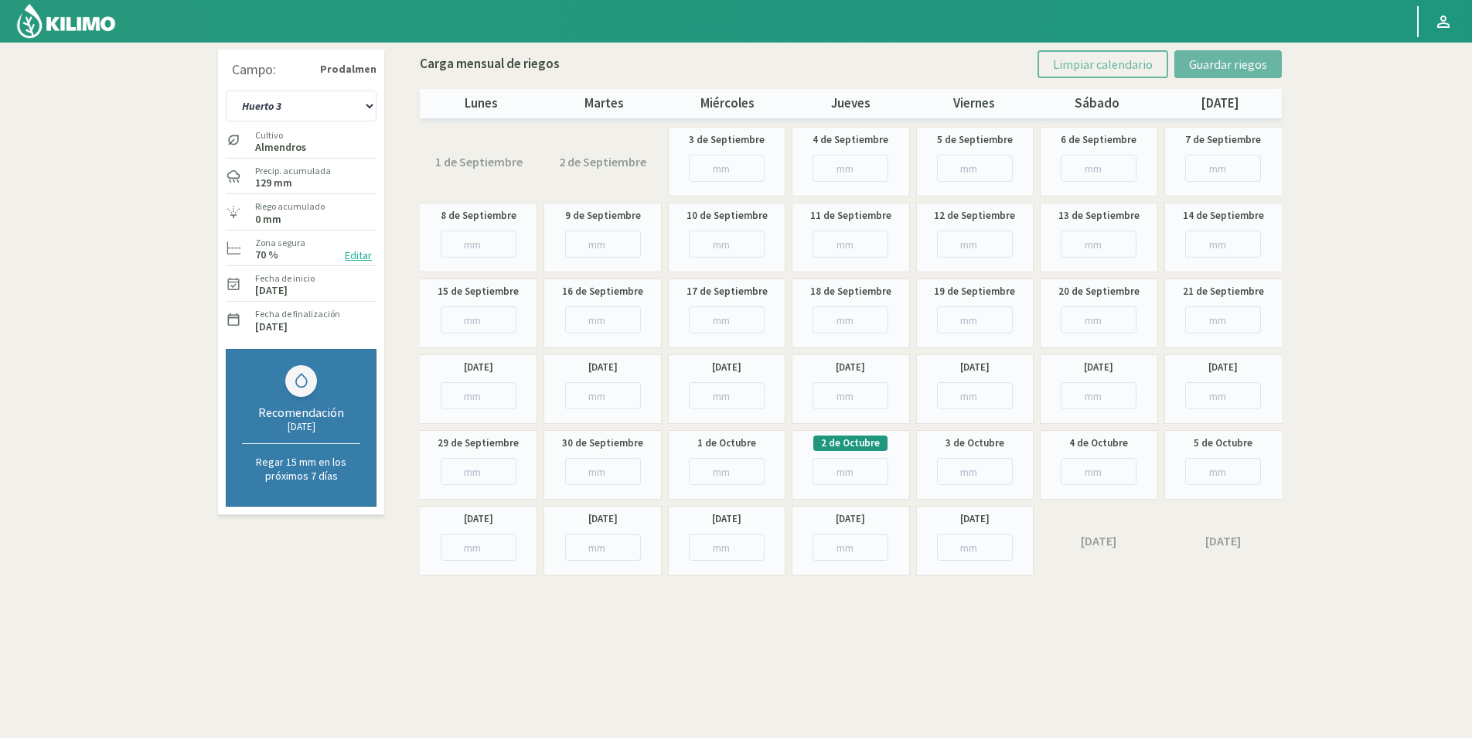
click at [77, 18] on img at bounding box center [65, 20] width 101 height 37
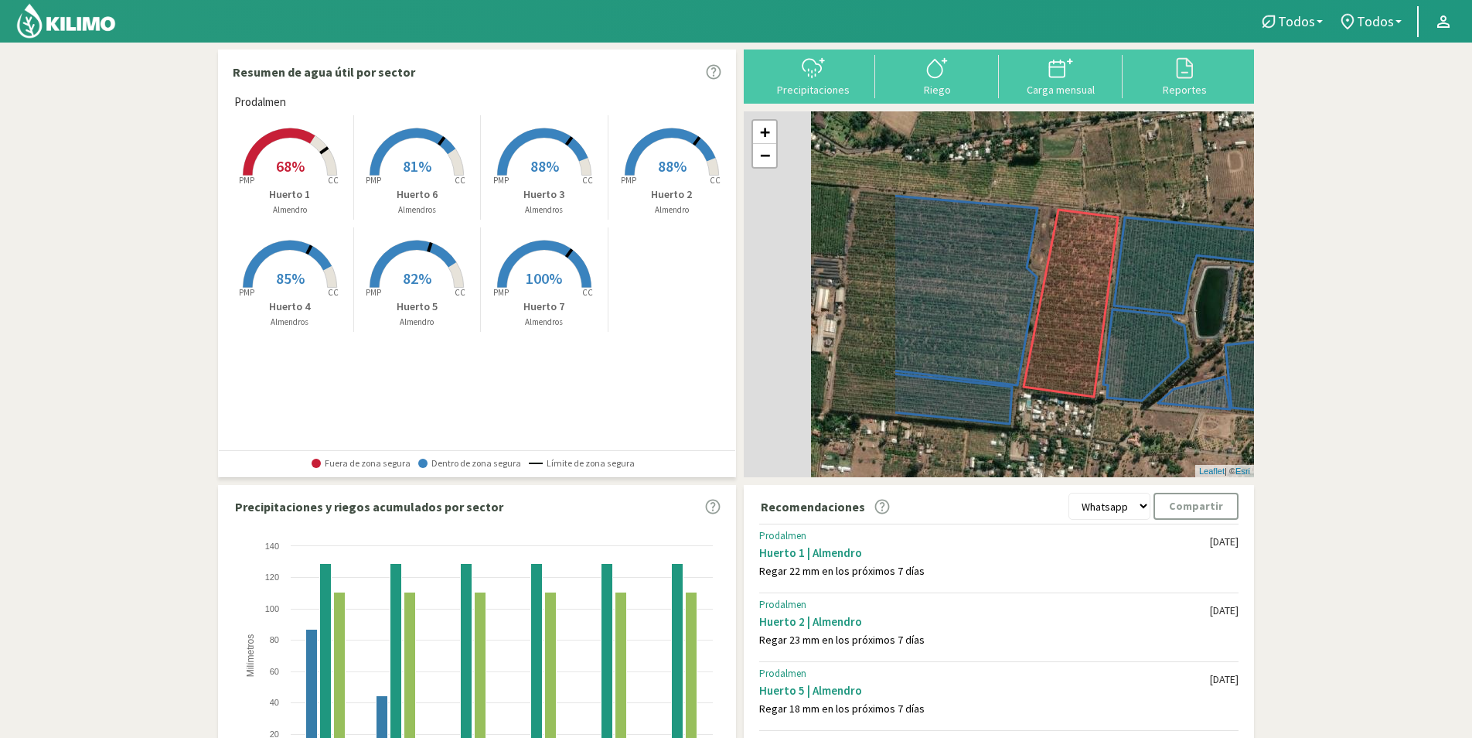
drag, startPoint x: 941, startPoint y: 192, endPoint x: 1109, endPoint y: 162, distance: 171.3
click at [1109, 162] on div "+ − Leaflet | © Esri" at bounding box center [999, 294] width 510 height 366
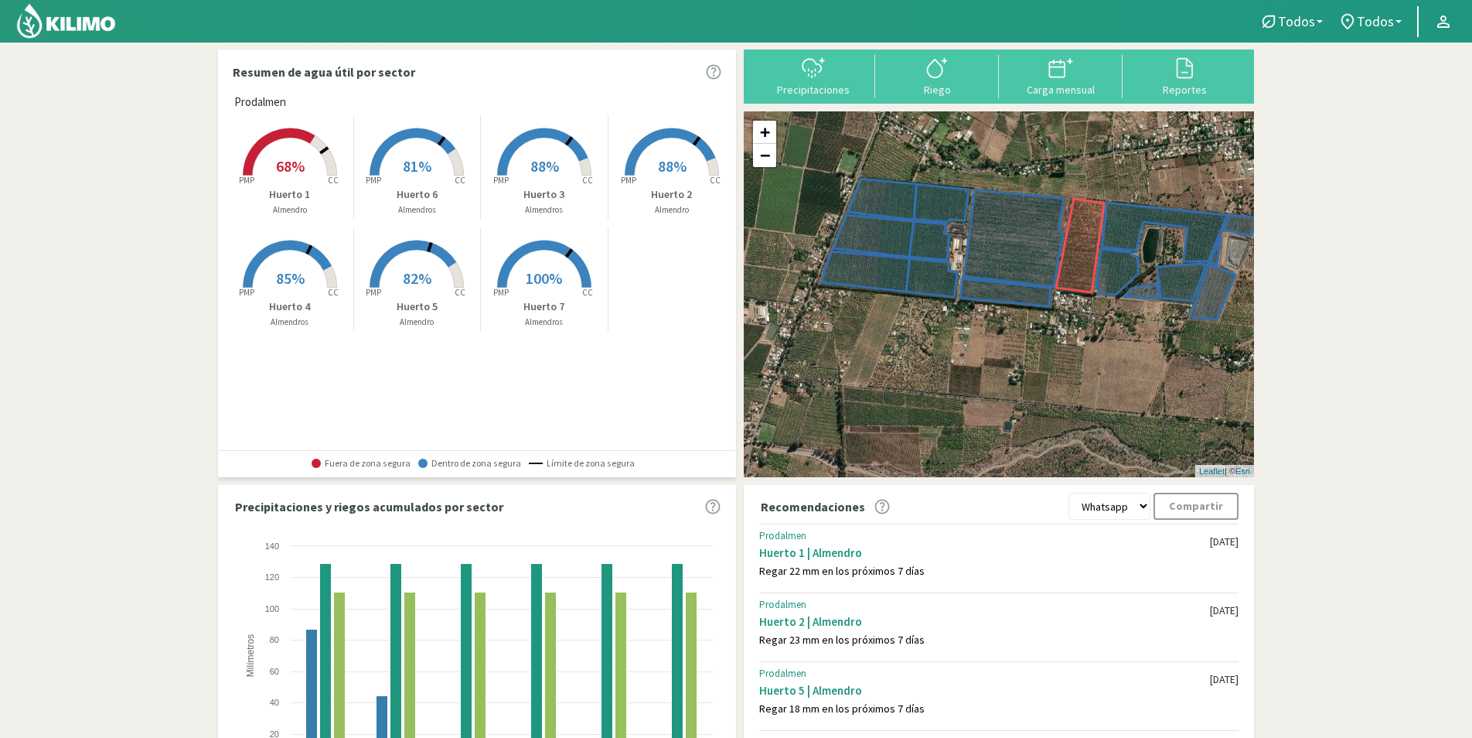
drag, startPoint x: 966, startPoint y: 322, endPoint x: 958, endPoint y: 345, distance: 24.0
click at [958, 345] on div "+ − Leaflet | © Esri" at bounding box center [999, 294] width 510 height 366
